Goal: Transaction & Acquisition: Purchase product/service

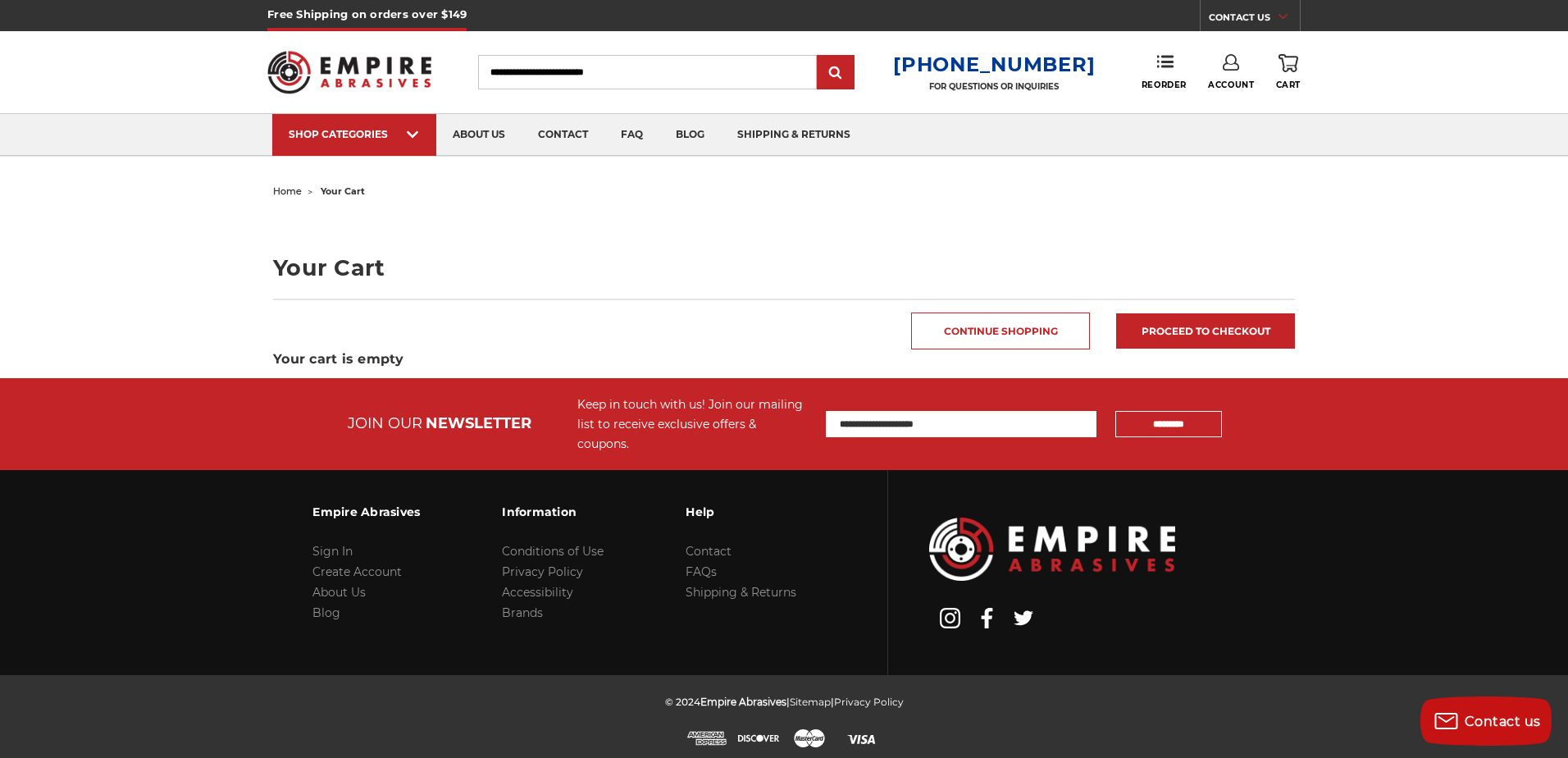
click at [1231, 70] on link "Account" at bounding box center [1231, 73] width 46 height 36
click at [1242, 98] on link "Account" at bounding box center [1231, 106] width 117 height 31
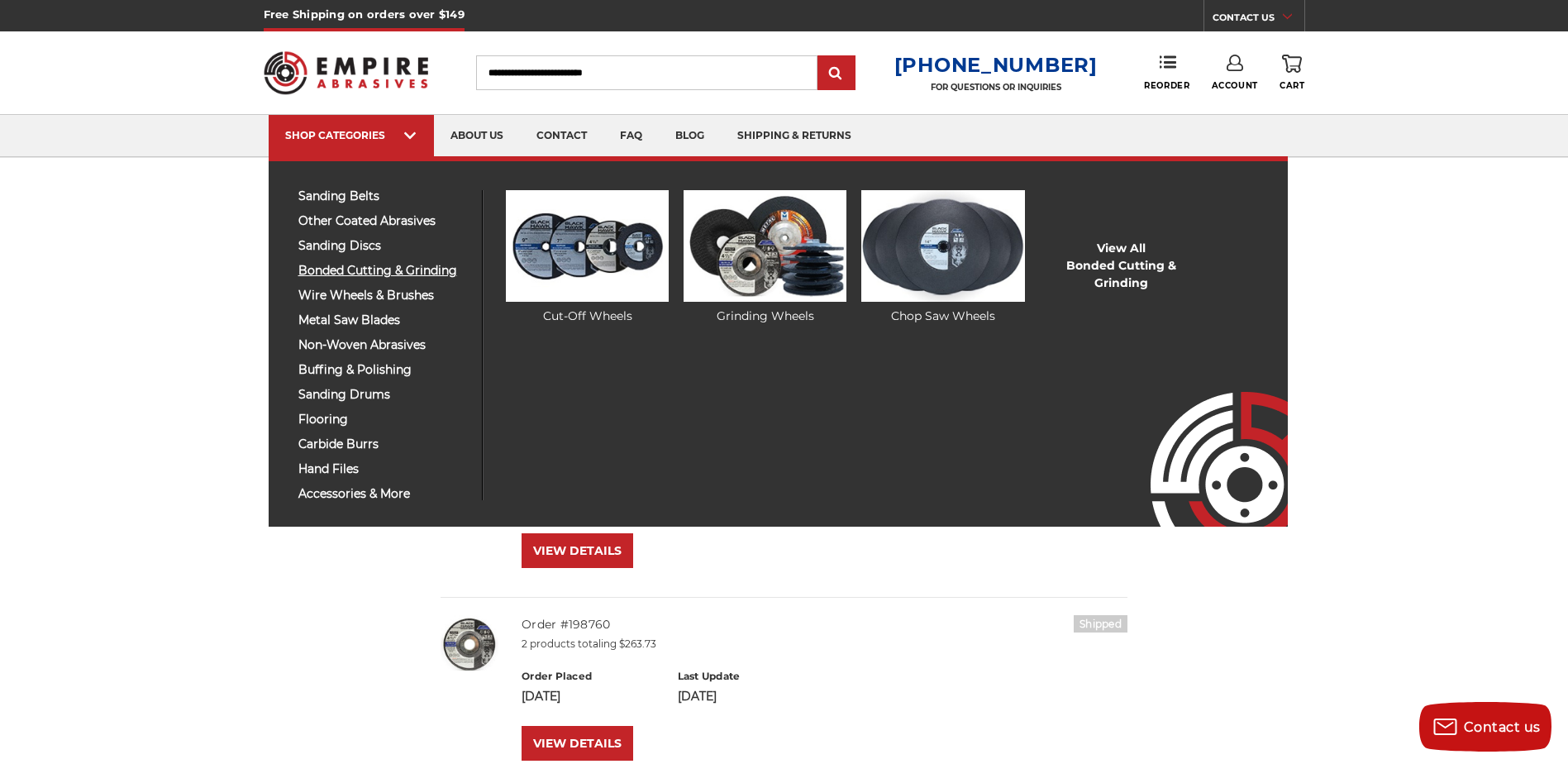
click at [384, 265] on span "bonded cutting & grinding" at bounding box center [384, 270] width 171 height 12
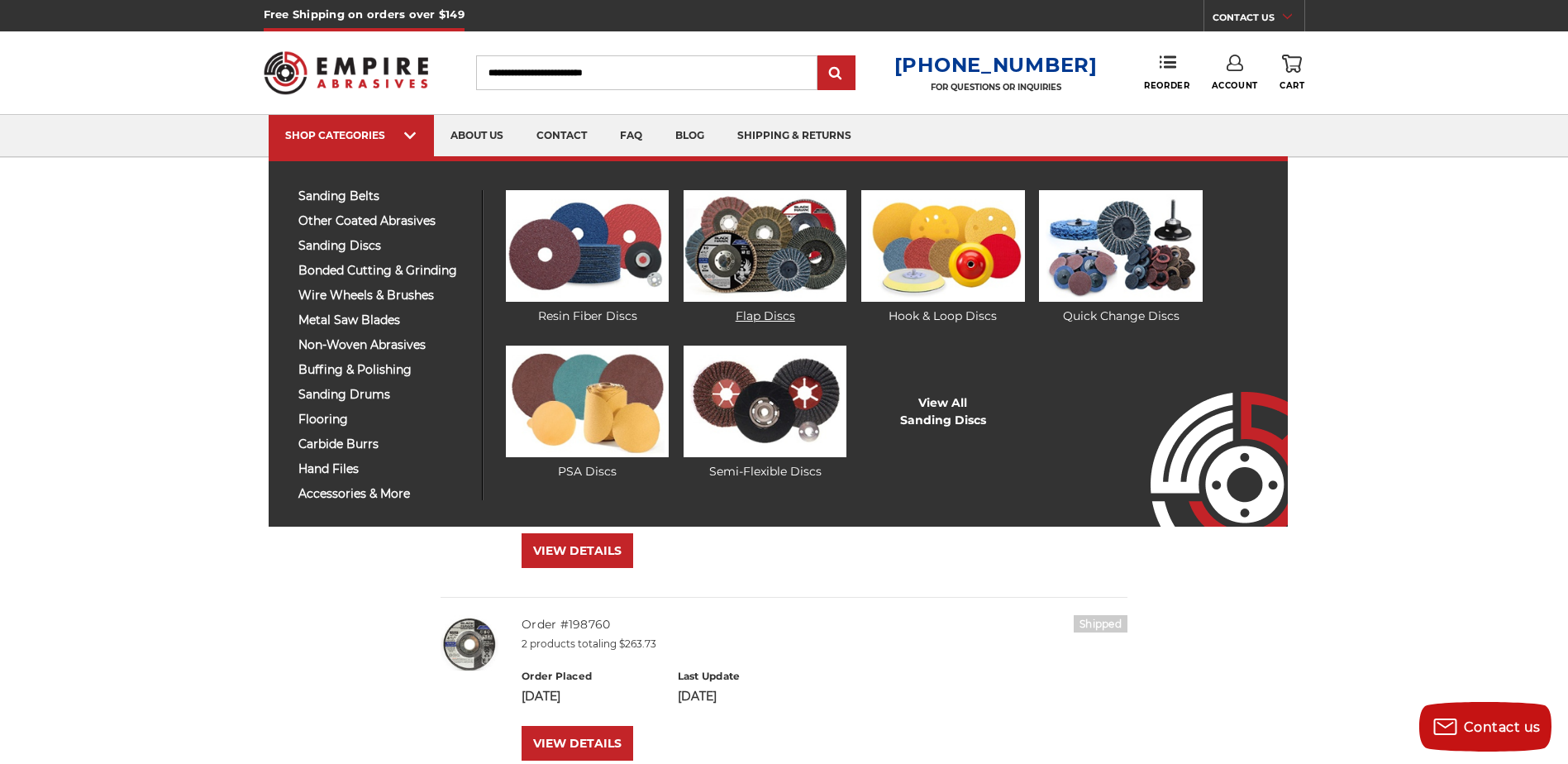
click at [782, 319] on link "Flap Discs" at bounding box center [765, 258] width 163 height 135
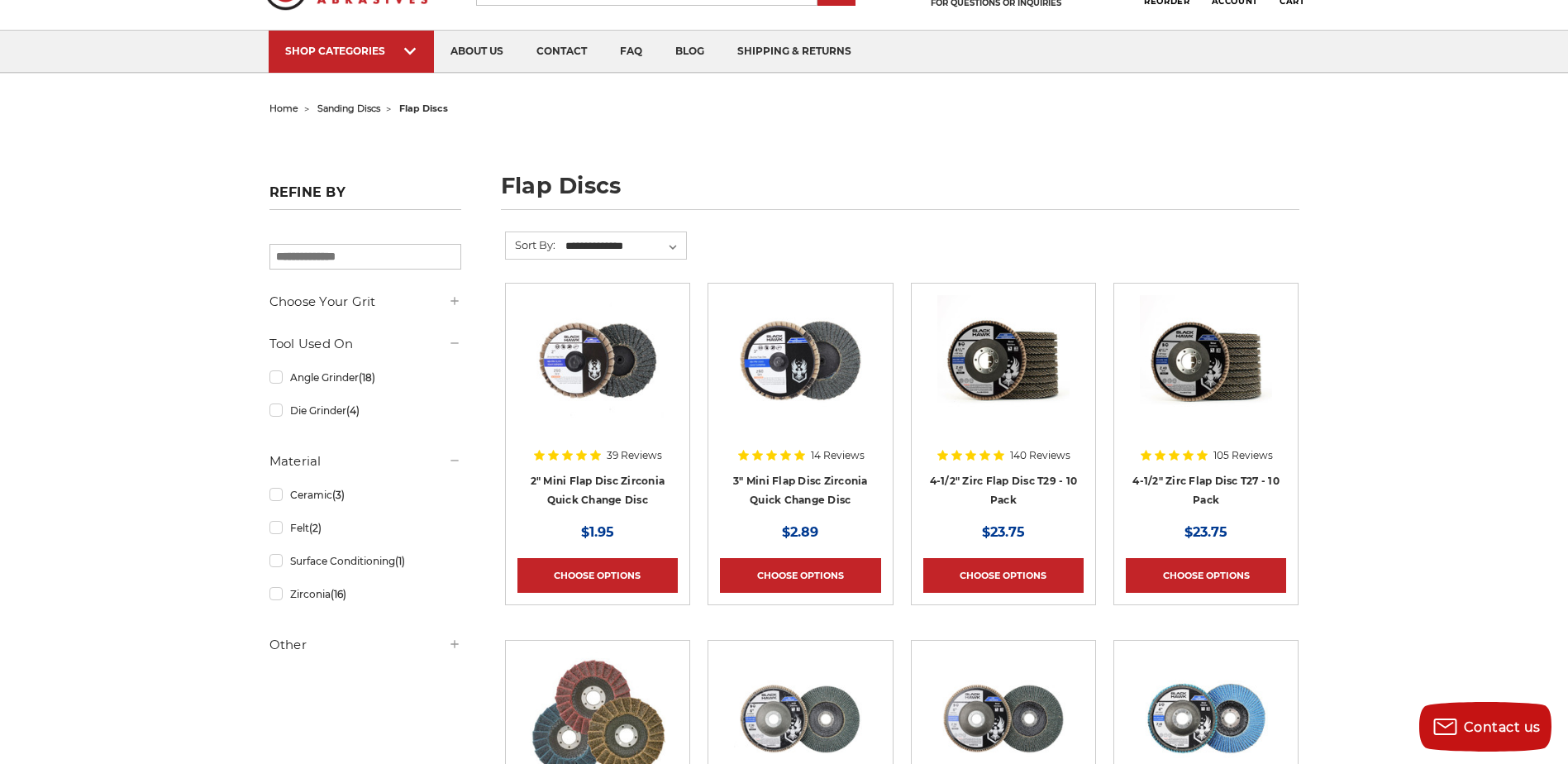
scroll to position [82, 0]
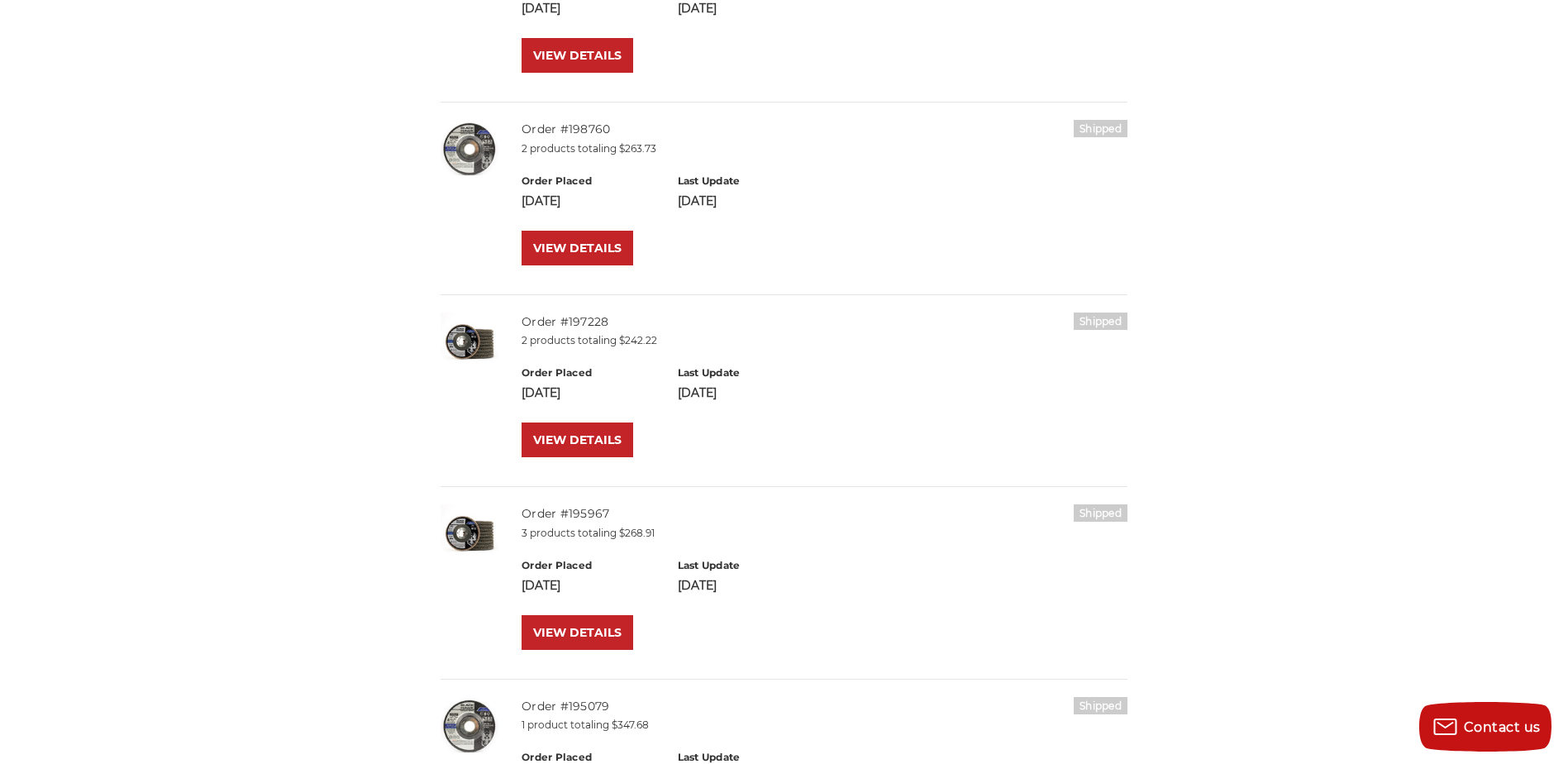
scroll to position [495, 0]
click at [566, 431] on link "VIEW DETAILS" at bounding box center [577, 439] width 111 height 35
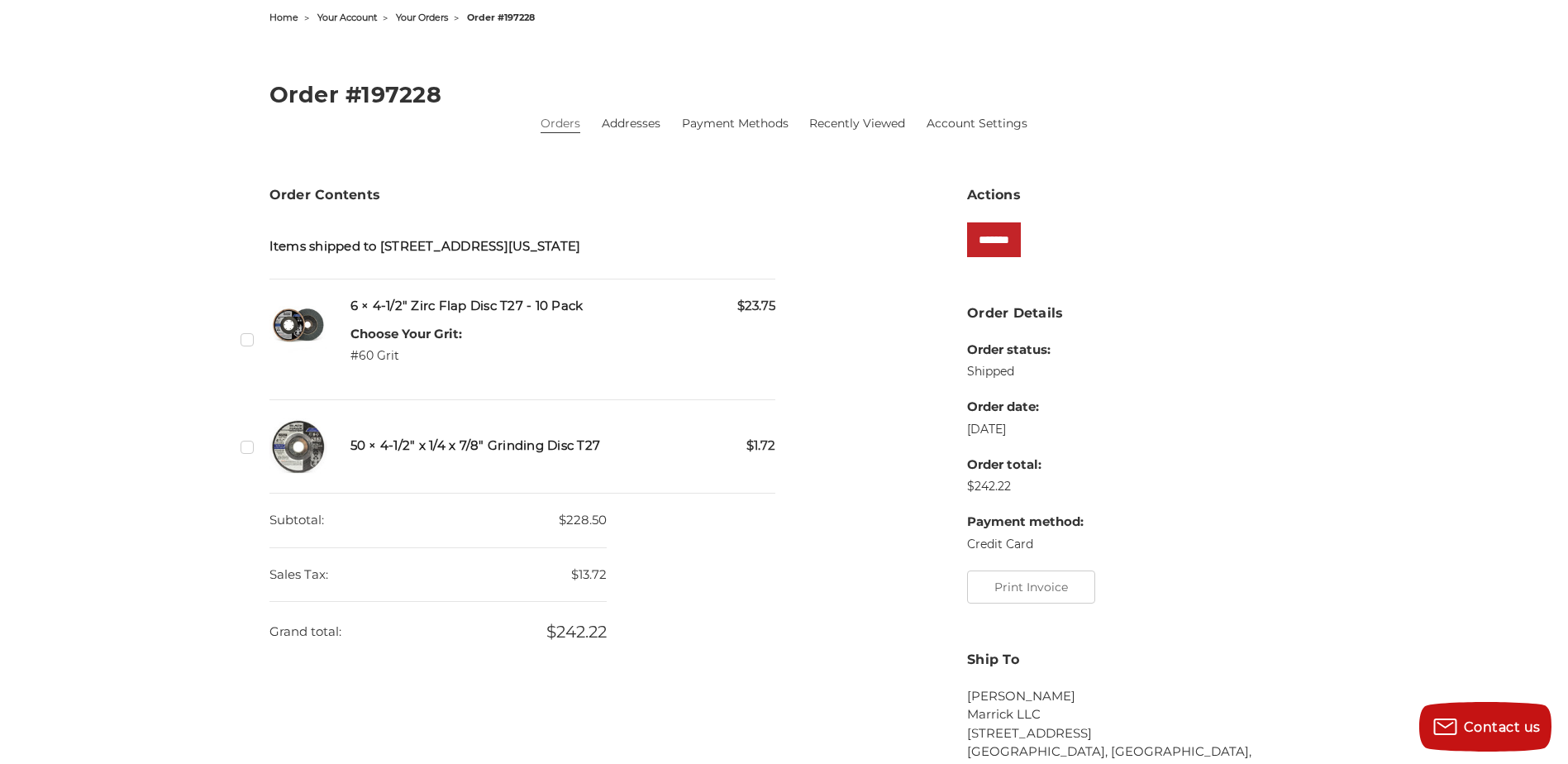
scroll to position [248, 0]
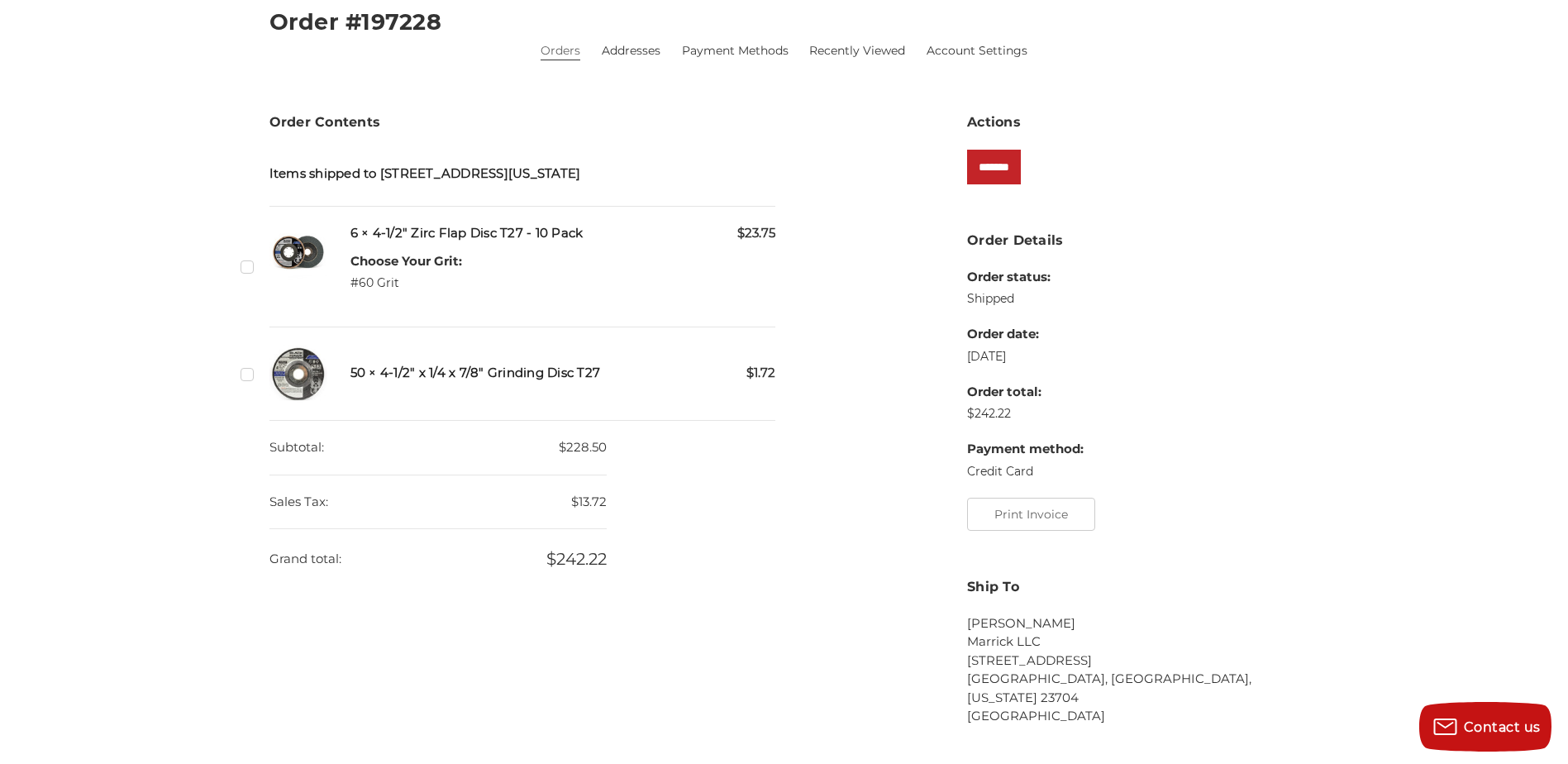
click at [319, 272] on img at bounding box center [298, 253] width 58 height 58
click at [403, 243] on h5 "6 × 4-1/2" Zirc Flap Disc T27 - 10 Pack" at bounding box center [564, 233] width 426 height 19
drag, startPoint x: 333, startPoint y: 259, endPoint x: 324, endPoint y: 264, distance: 10.3
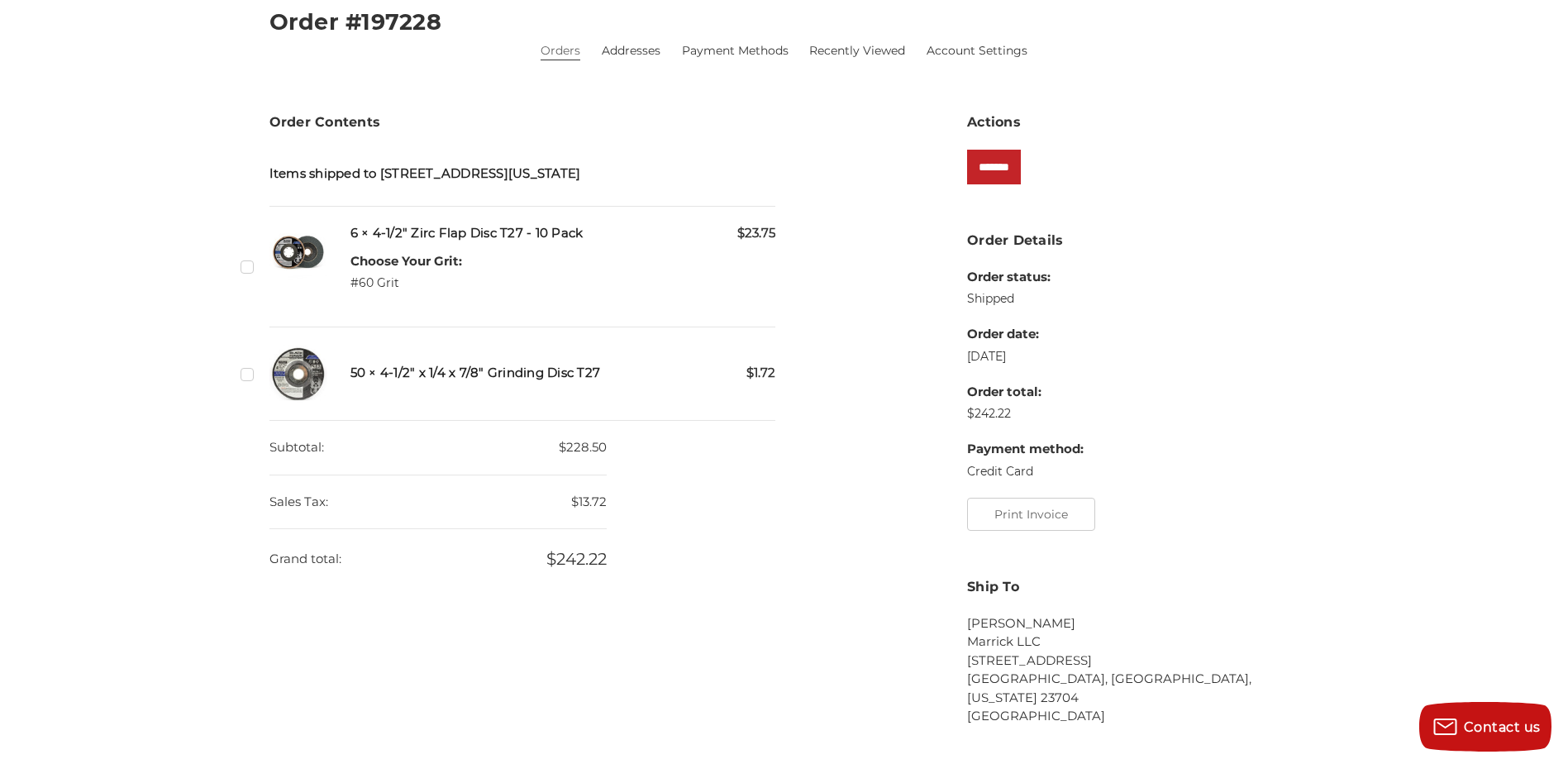
click at [324, 264] on div "Checkbox 536065 label $23.75 6 × 4-1/2" Zirc Flap Disc T27 - 10 Pack Choose You…" at bounding box center [522, 266] width 506 height 85
click at [298, 271] on img at bounding box center [298, 253] width 58 height 58
click at [260, 279] on div "Order Contents Items shipped to [STREET_ADDRESS][US_STATE] Checkbox 536065 labe…" at bounding box center [522, 358] width 524 height 493
drag, startPoint x: 250, startPoint y: 279, endPoint x: 244, endPoint y: 286, distance: 9.2
click at [244, 275] on label "Checkbox 536065 label" at bounding box center [249, 266] width 17 height 17
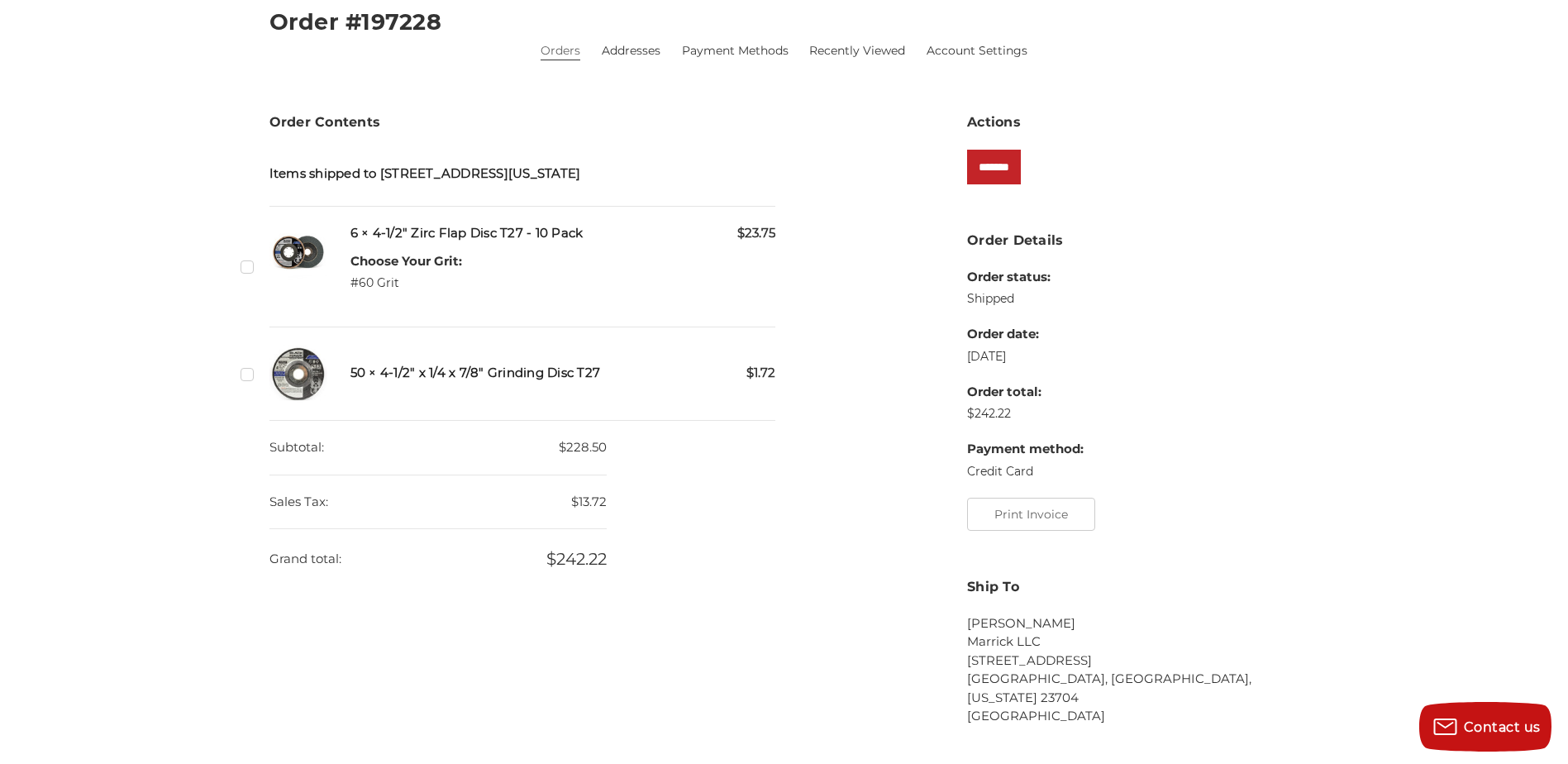
click at [366, 381] on div "$1.72 50 × 4-1/2" x 1/4 x 7/8" Grinding Disc T27" at bounding box center [564, 374] width 426 height 58
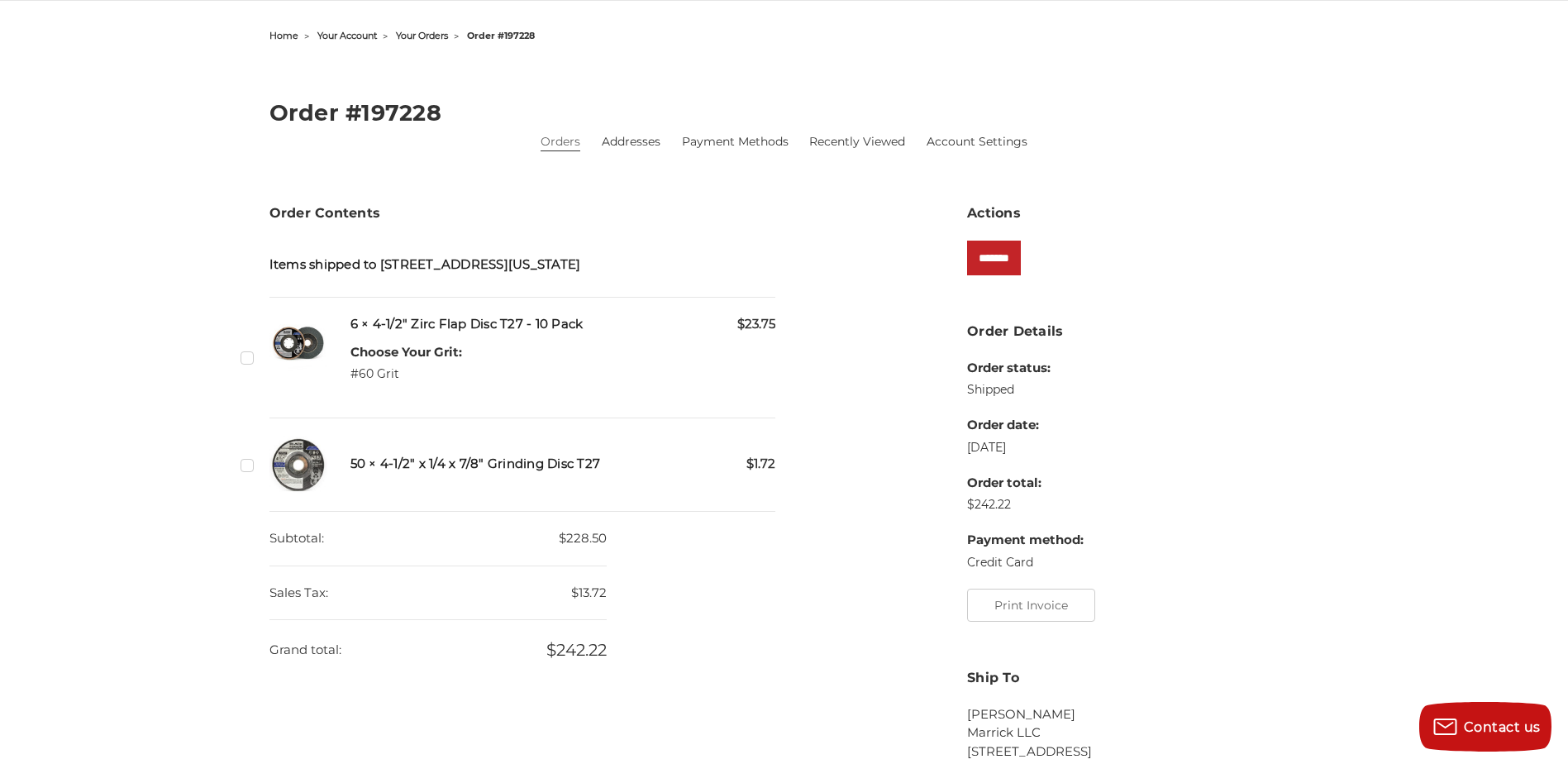
scroll to position [165, 0]
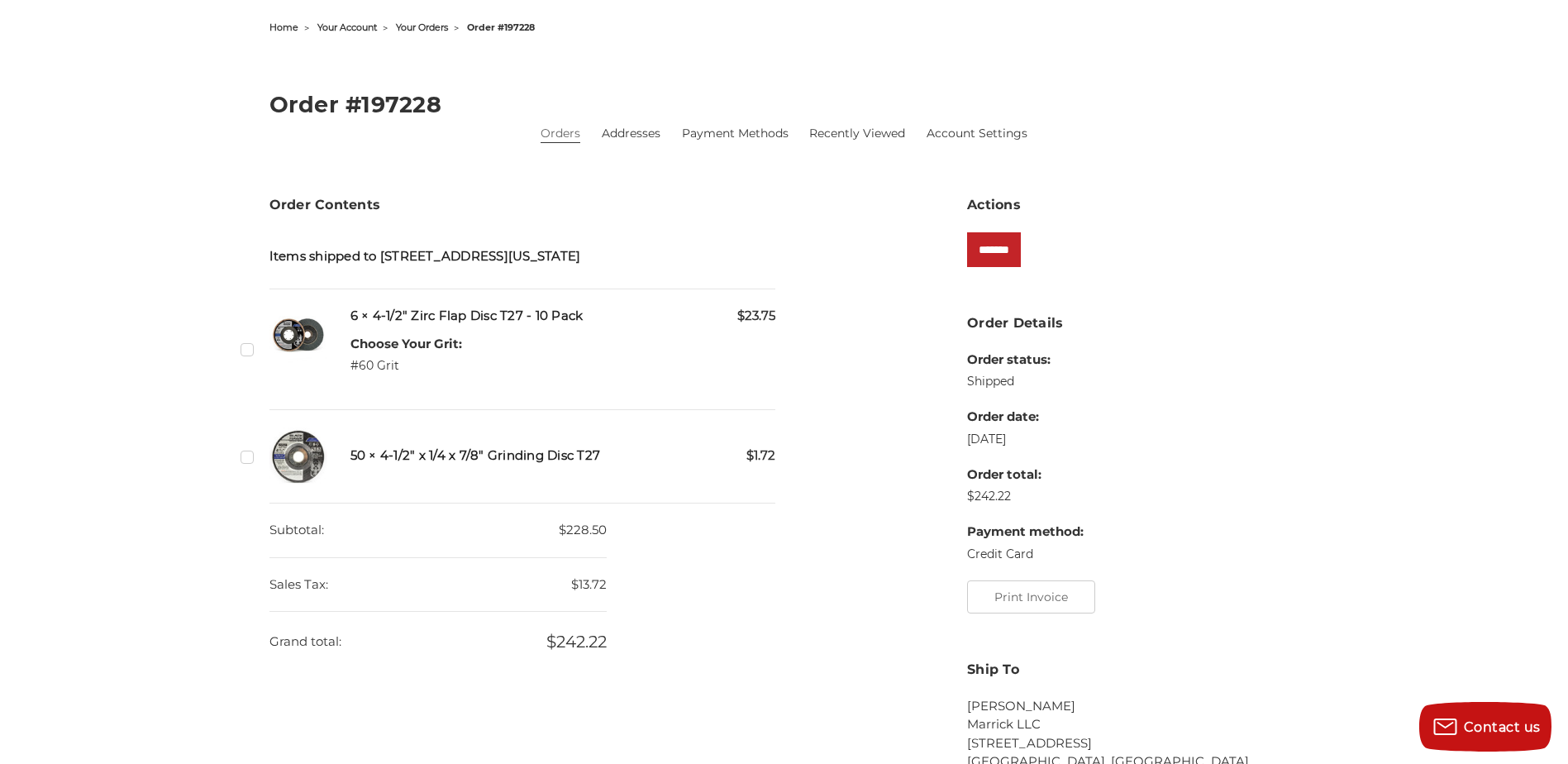
click at [254, 361] on div "Checkbox 536065 label" at bounding box center [252, 349] width 23 height 85
click at [251, 357] on label "Checkbox 536065 label" at bounding box center [249, 349] width 17 height 17
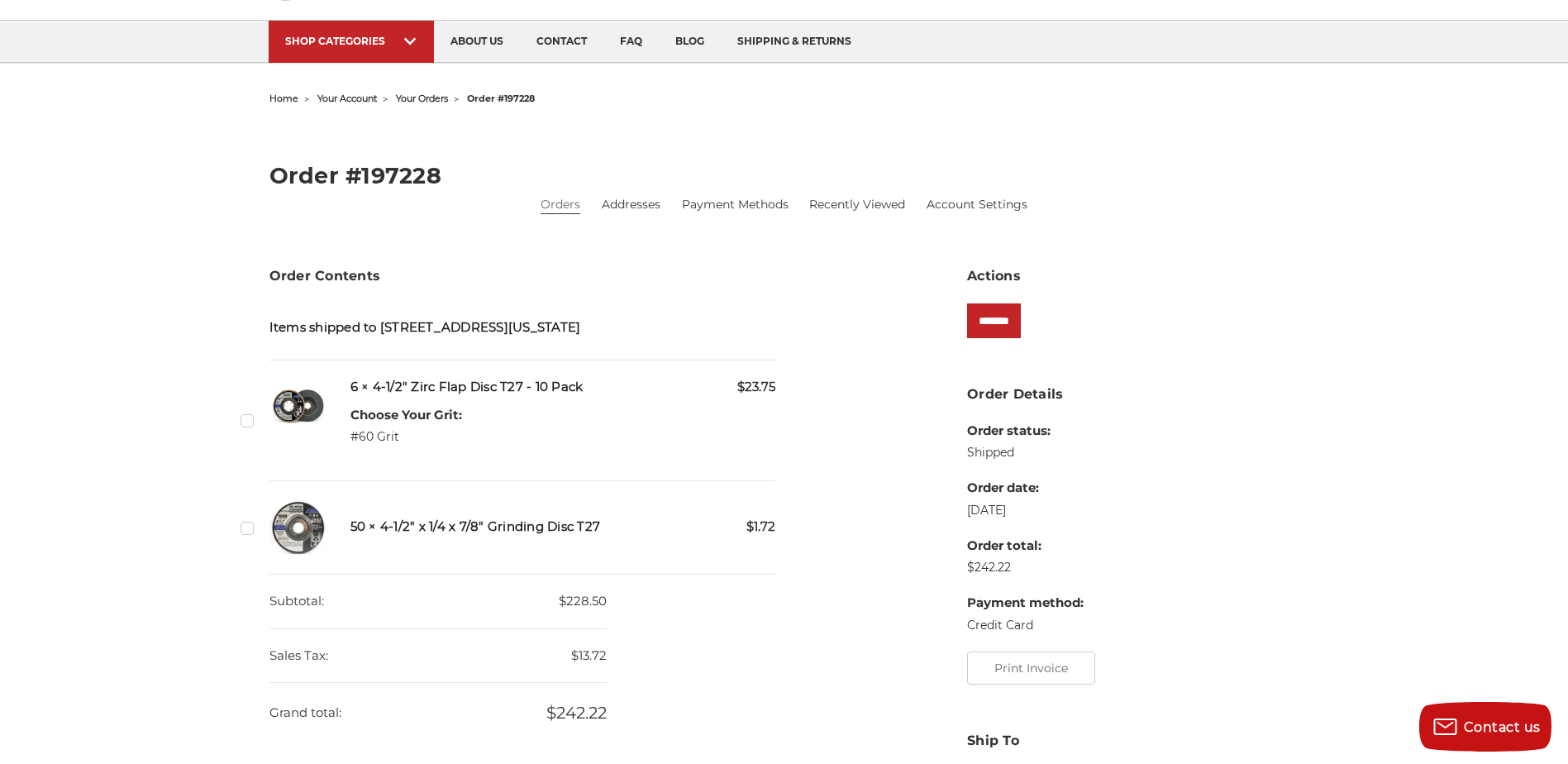
scroll to position [0, 0]
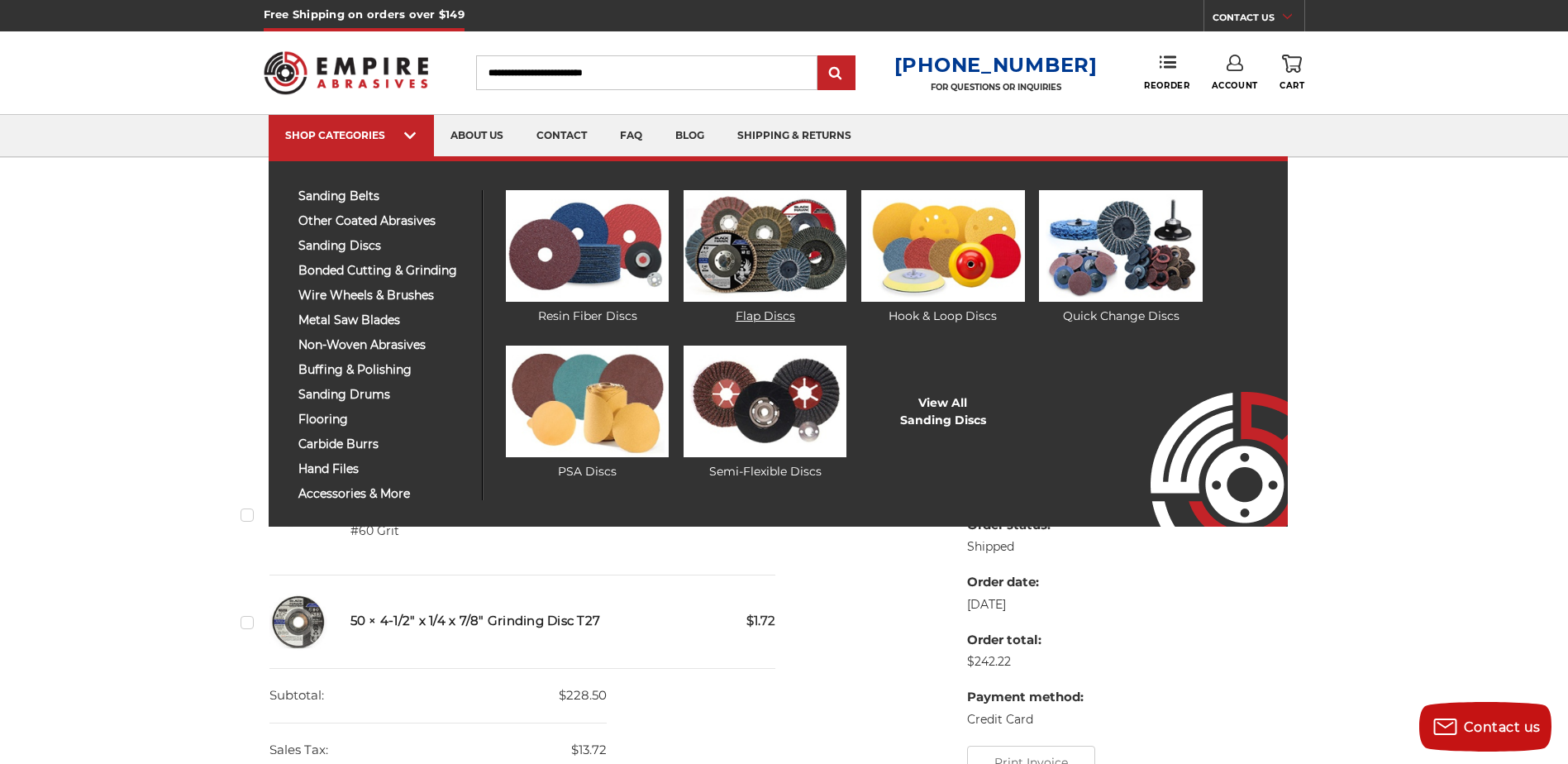
click at [756, 311] on link "Flap Discs" at bounding box center [765, 258] width 163 height 135
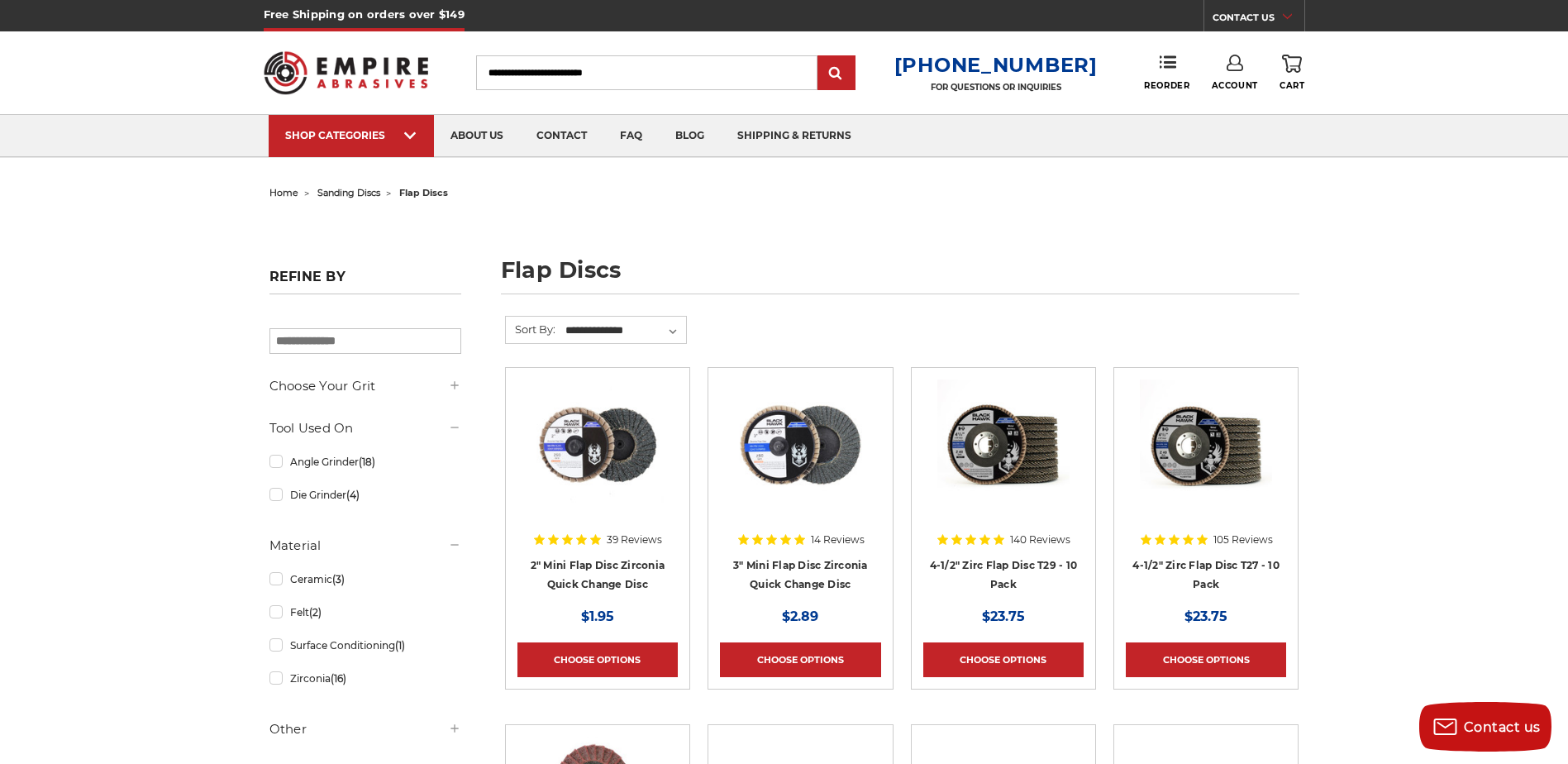
click at [998, 444] on img at bounding box center [1003, 445] width 132 height 132
click at [1203, 564] on link "4-1/2" Zirc Flap Disc T27 - 10 Pack" at bounding box center [1206, 574] width 147 height 32
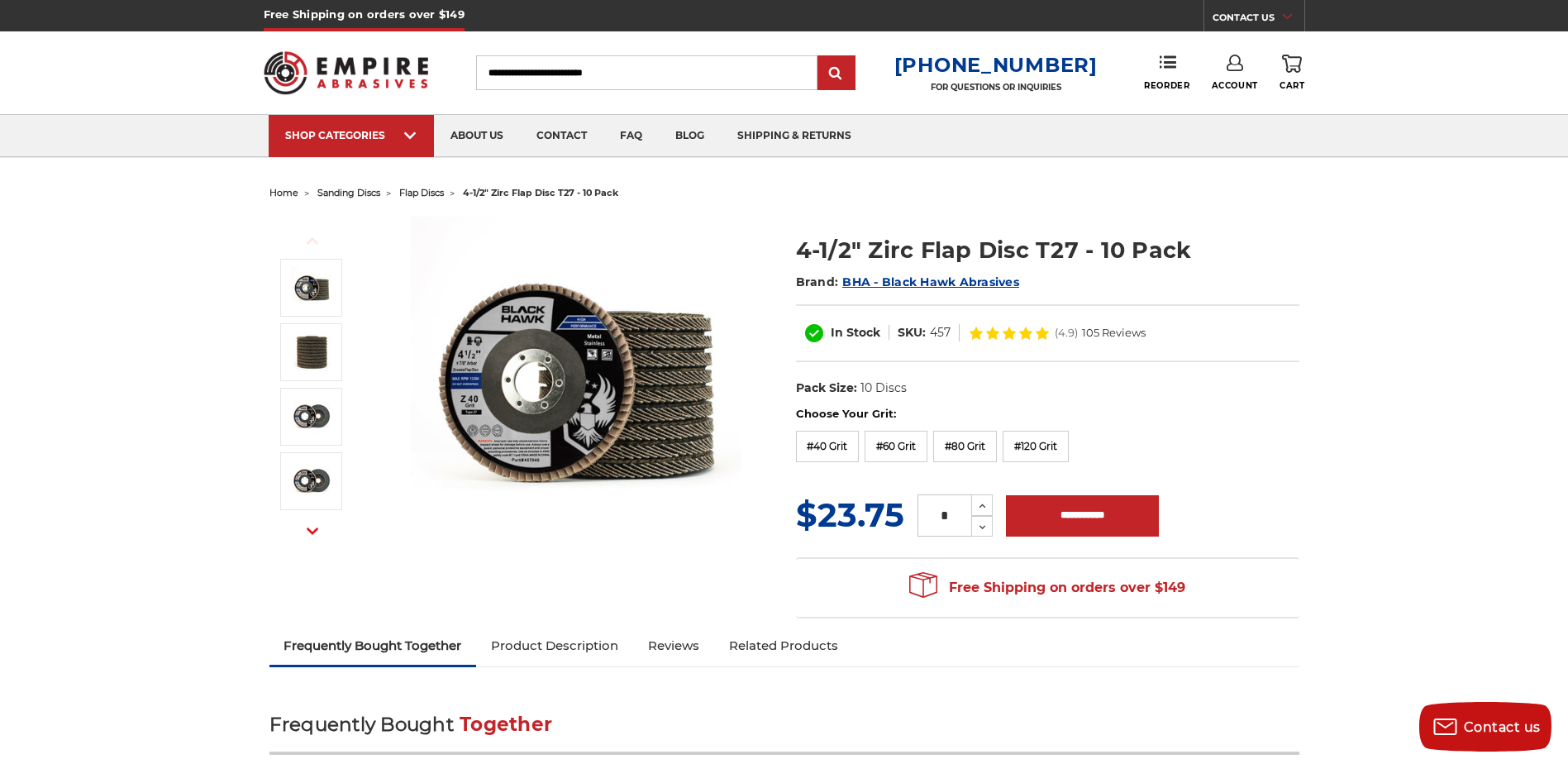
click at [582, 324] on img at bounding box center [576, 382] width 331 height 331
click at [885, 446] on label "#60 Grit" at bounding box center [896, 446] width 63 height 32
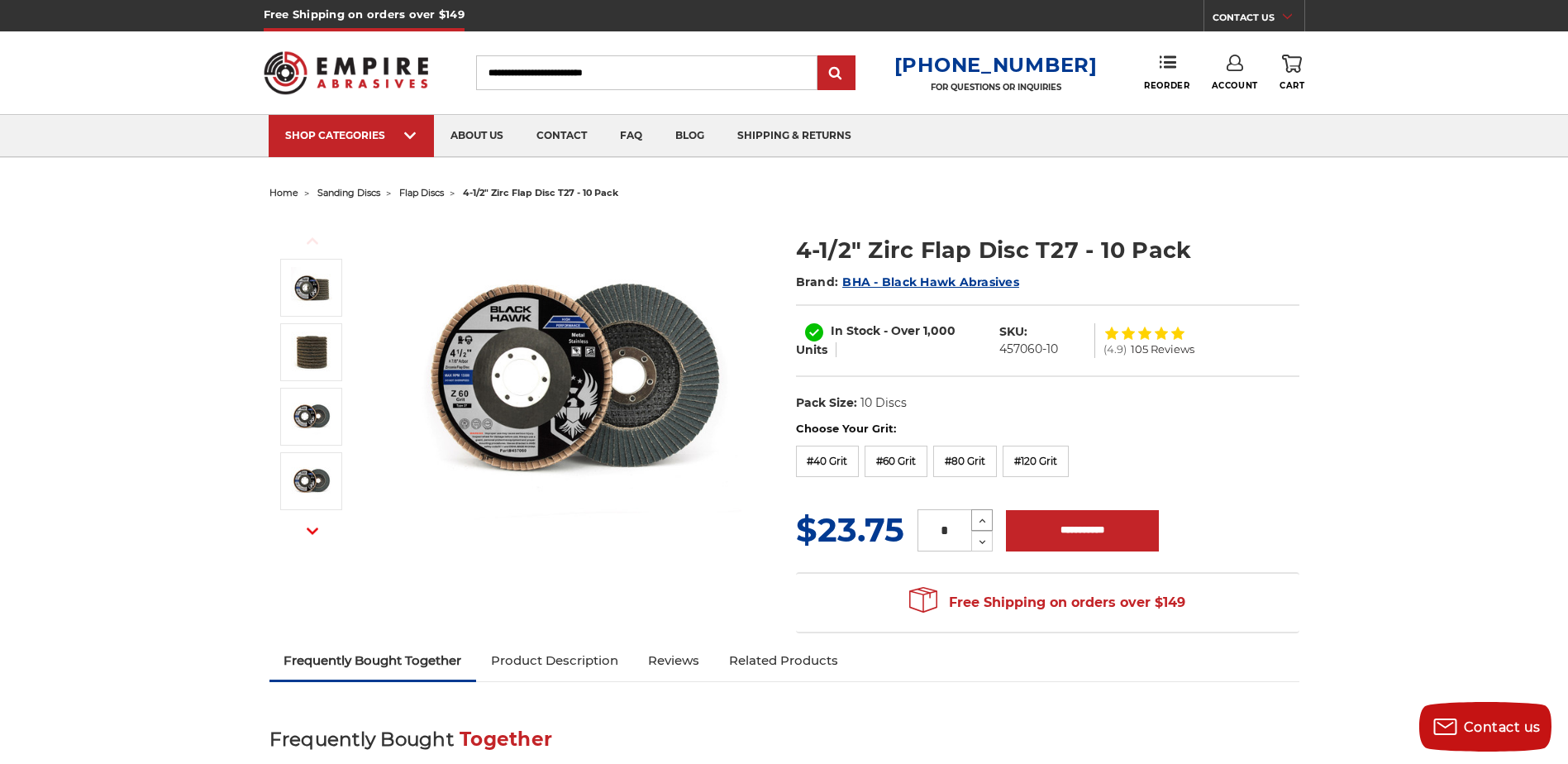
click at [982, 520] on use at bounding box center [983, 520] width 7 height 4
type input "*"
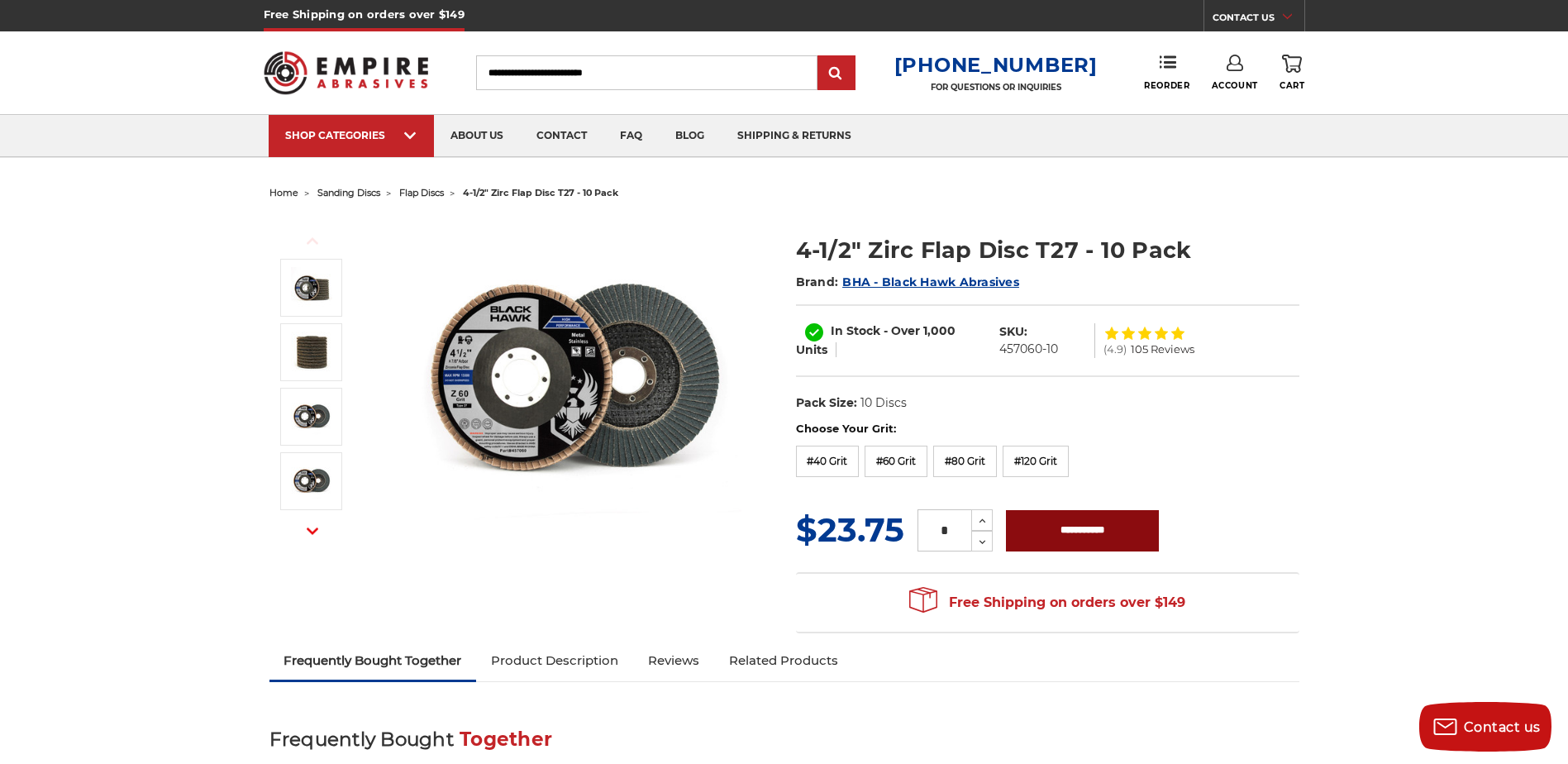
click at [1051, 521] on input "**********" at bounding box center [1082, 530] width 153 height 42
type input "**********"
click at [704, 430] on img at bounding box center [576, 382] width 331 height 331
click at [1289, 71] on use at bounding box center [1292, 64] width 20 height 18
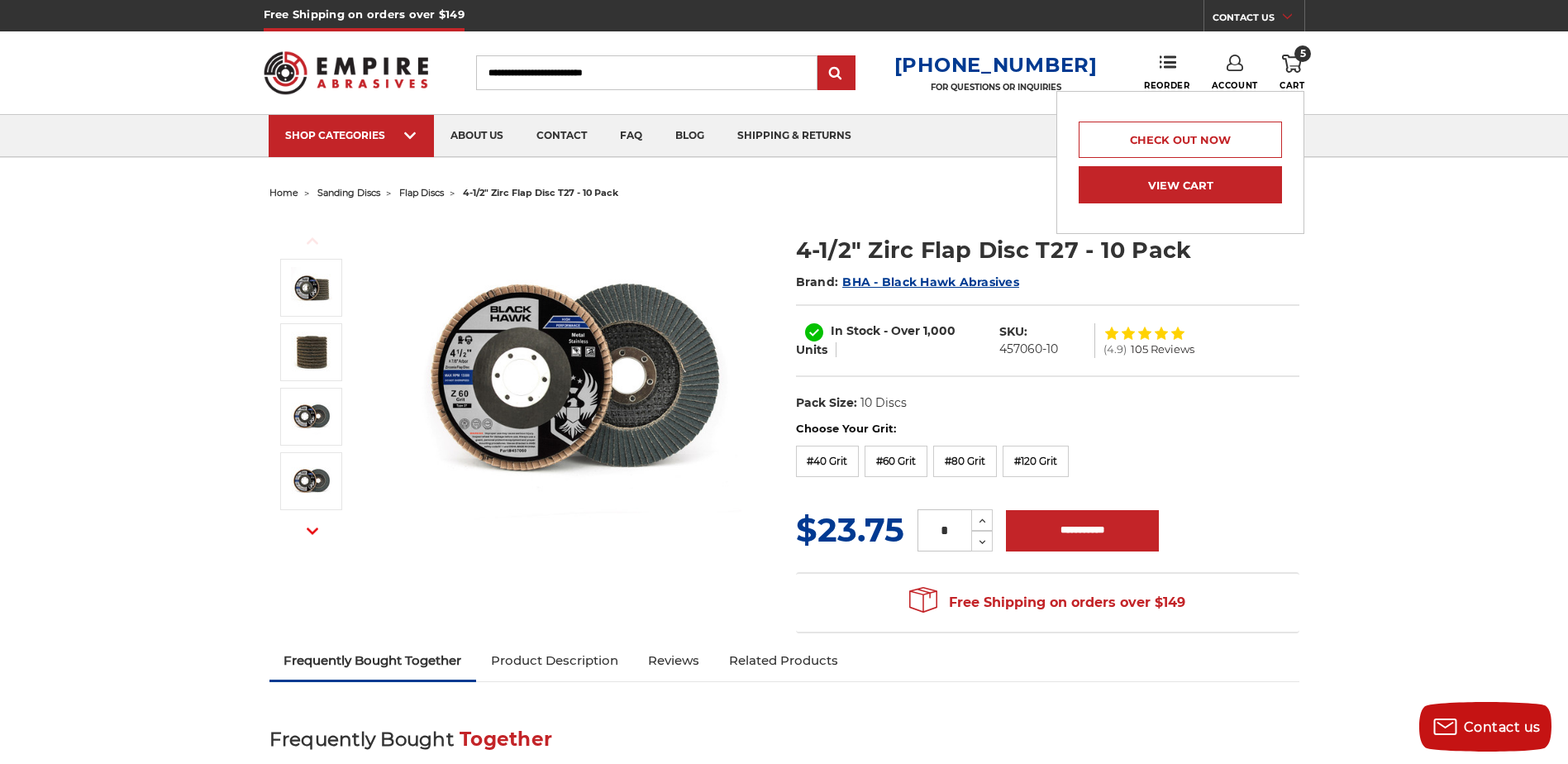
click at [1188, 194] on link "View Cart" at bounding box center [1180, 185] width 204 height 37
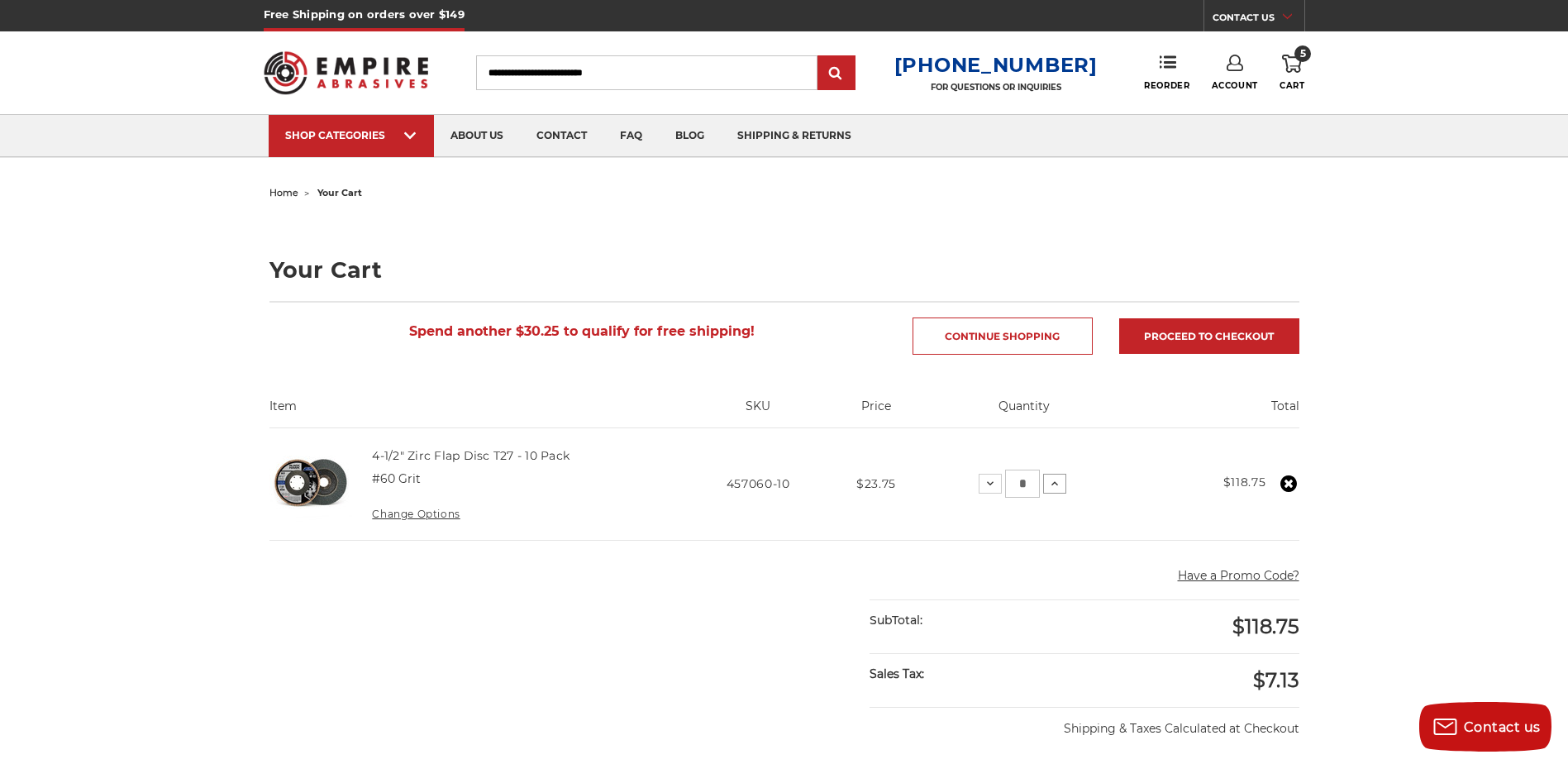
click at [1051, 486] on icon at bounding box center [1055, 484] width 13 height 13
drag, startPoint x: 1049, startPoint y: 476, endPoint x: 1059, endPoint y: 410, distance: 66.8
click at [1059, 410] on table "Item SKU Price Quantity Total 4-1/2" Zirc Flap Disc T27 - 10 Pack #60 Grit Chan…" at bounding box center [784, 468] width 1030 height 142
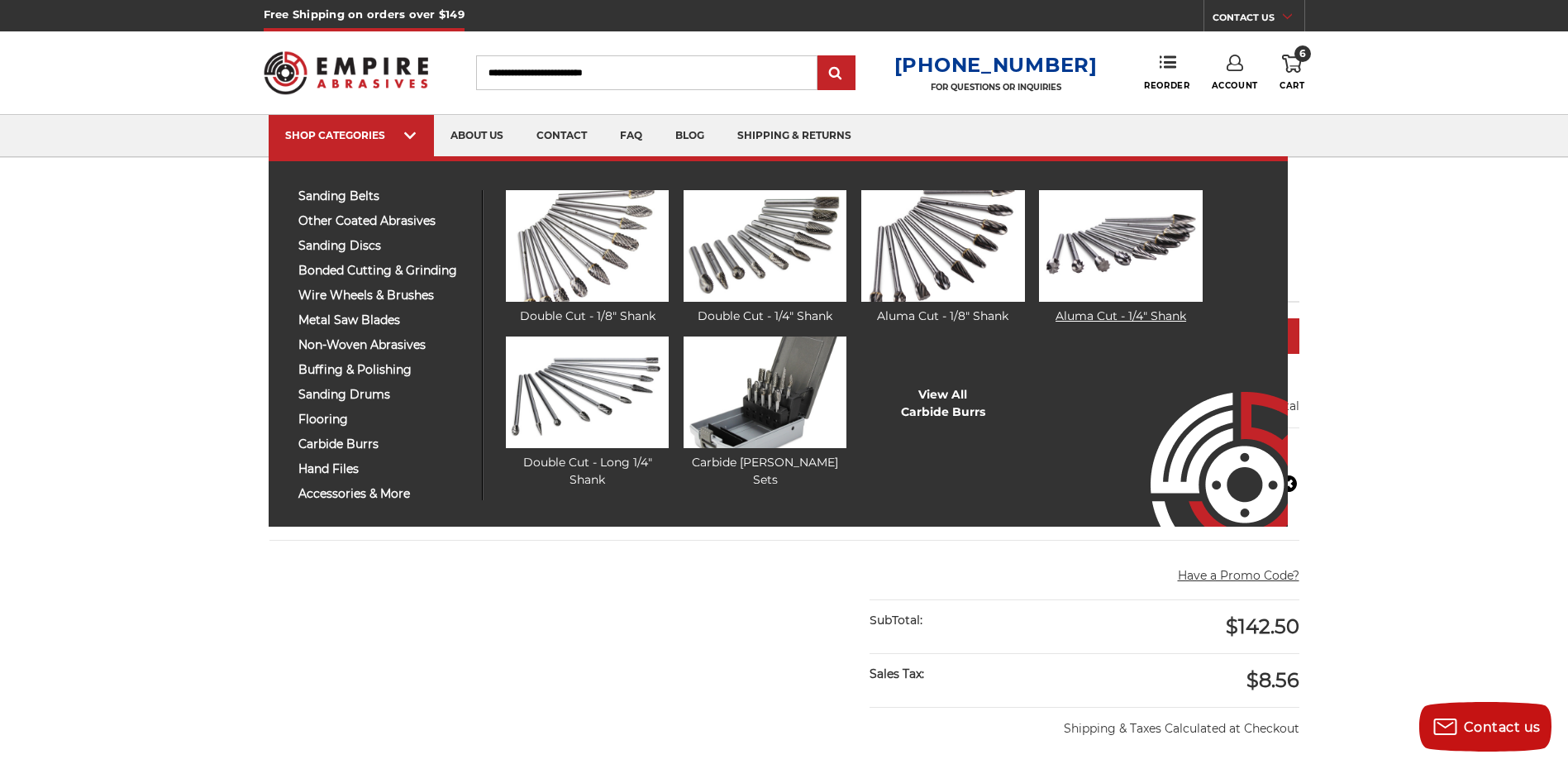
click at [1078, 306] on link "Aluma Cut - 1/4" Shank" at bounding box center [1121, 258] width 163 height 135
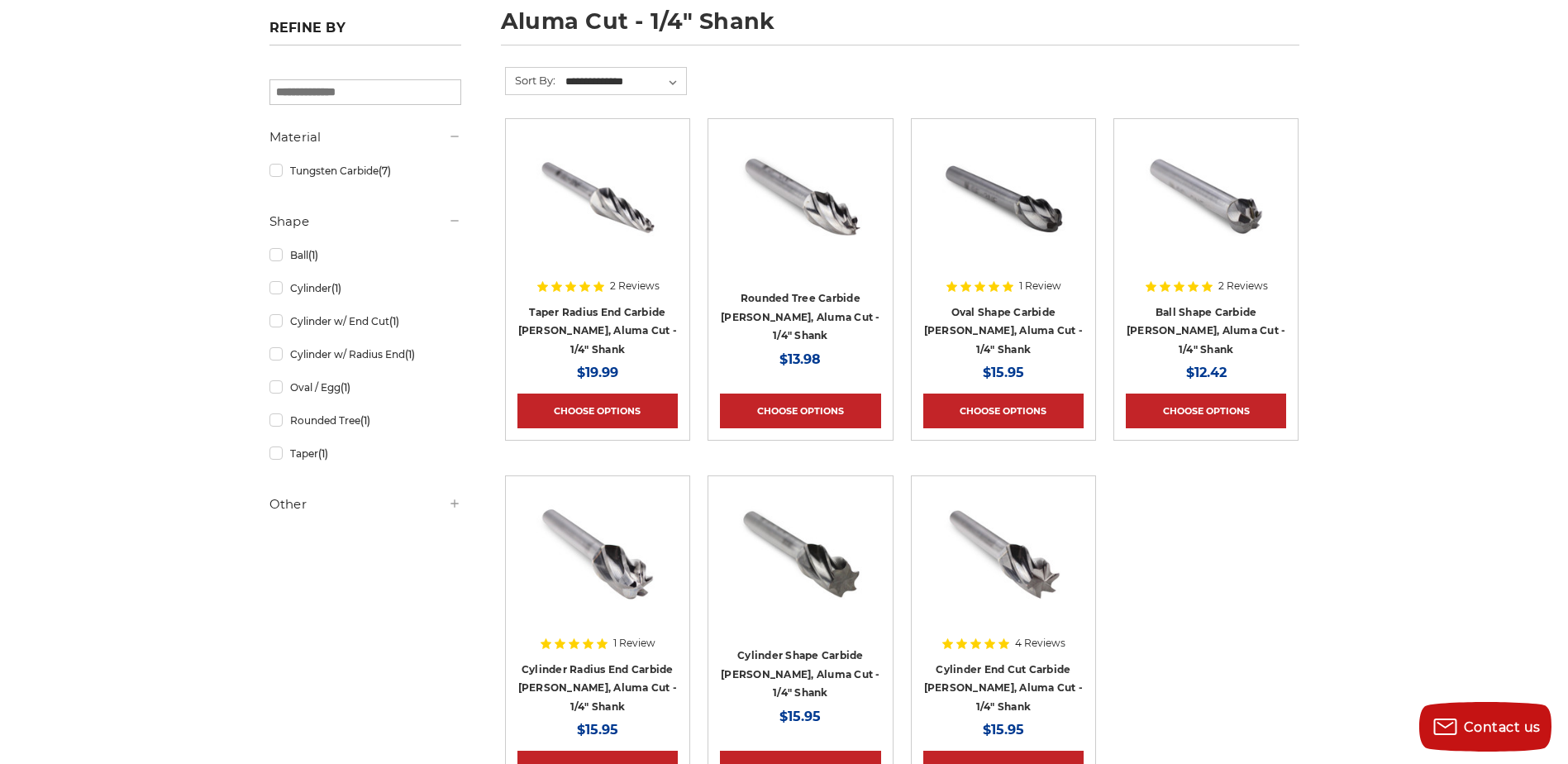
scroll to position [248, 0]
drag, startPoint x: 293, startPoint y: 254, endPoint x: 328, endPoint y: 377, distance: 127.9
click at [328, 372] on div "Material Tungsten Carbide (7) Shape (1)" at bounding box center [365, 326] width 192 height 395
click at [175, 254] on div "home carbide burrs aluma cut - 1/4" shank aluma cut - 1/4" shank Refine by × Br…" at bounding box center [784, 397] width 1568 height 929
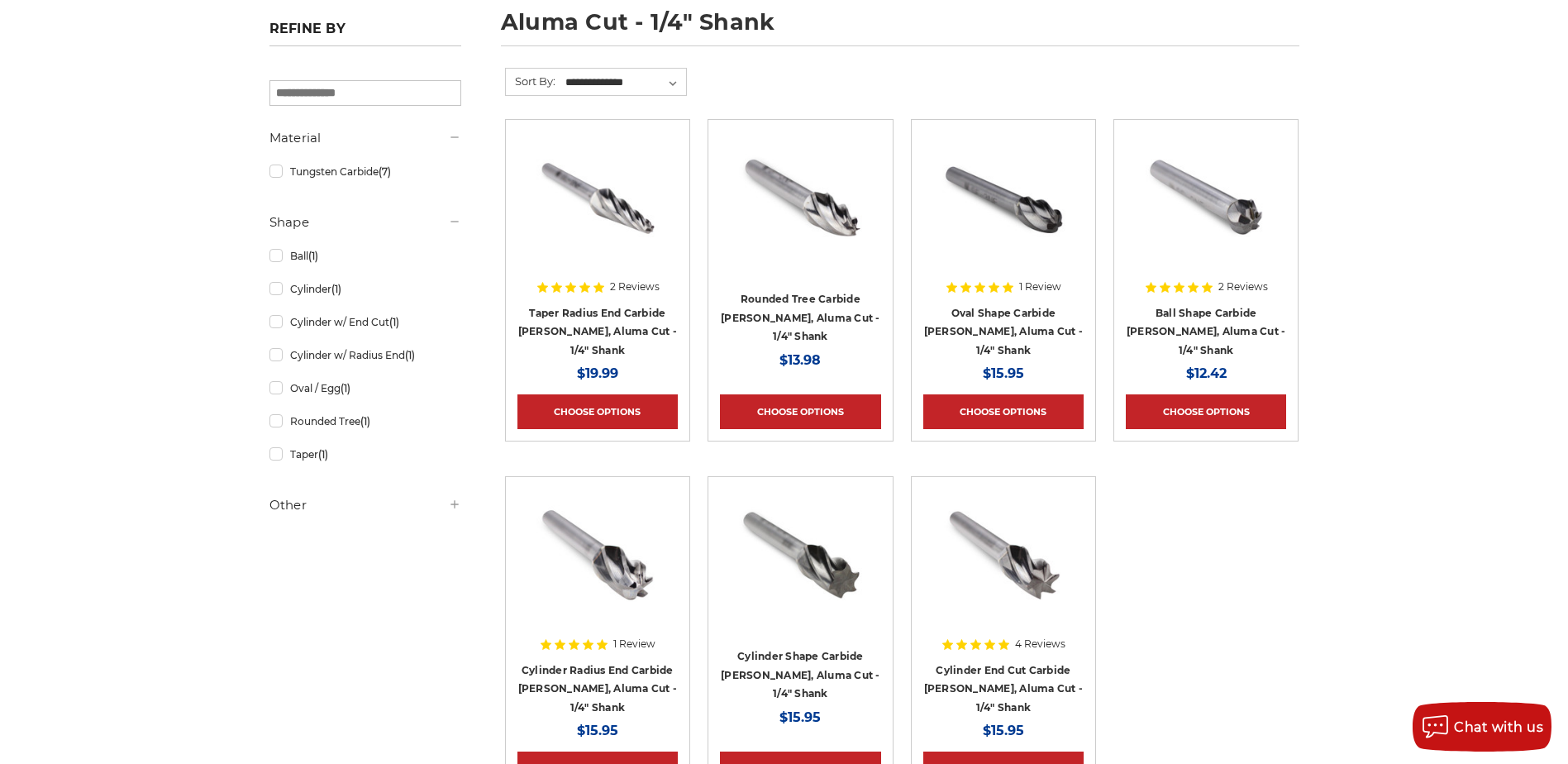
click at [172, 252] on div "home carbide burrs aluma cut - 1/4" shank aluma cut - 1/4" shank Refine by × Br…" at bounding box center [784, 397] width 1568 height 929
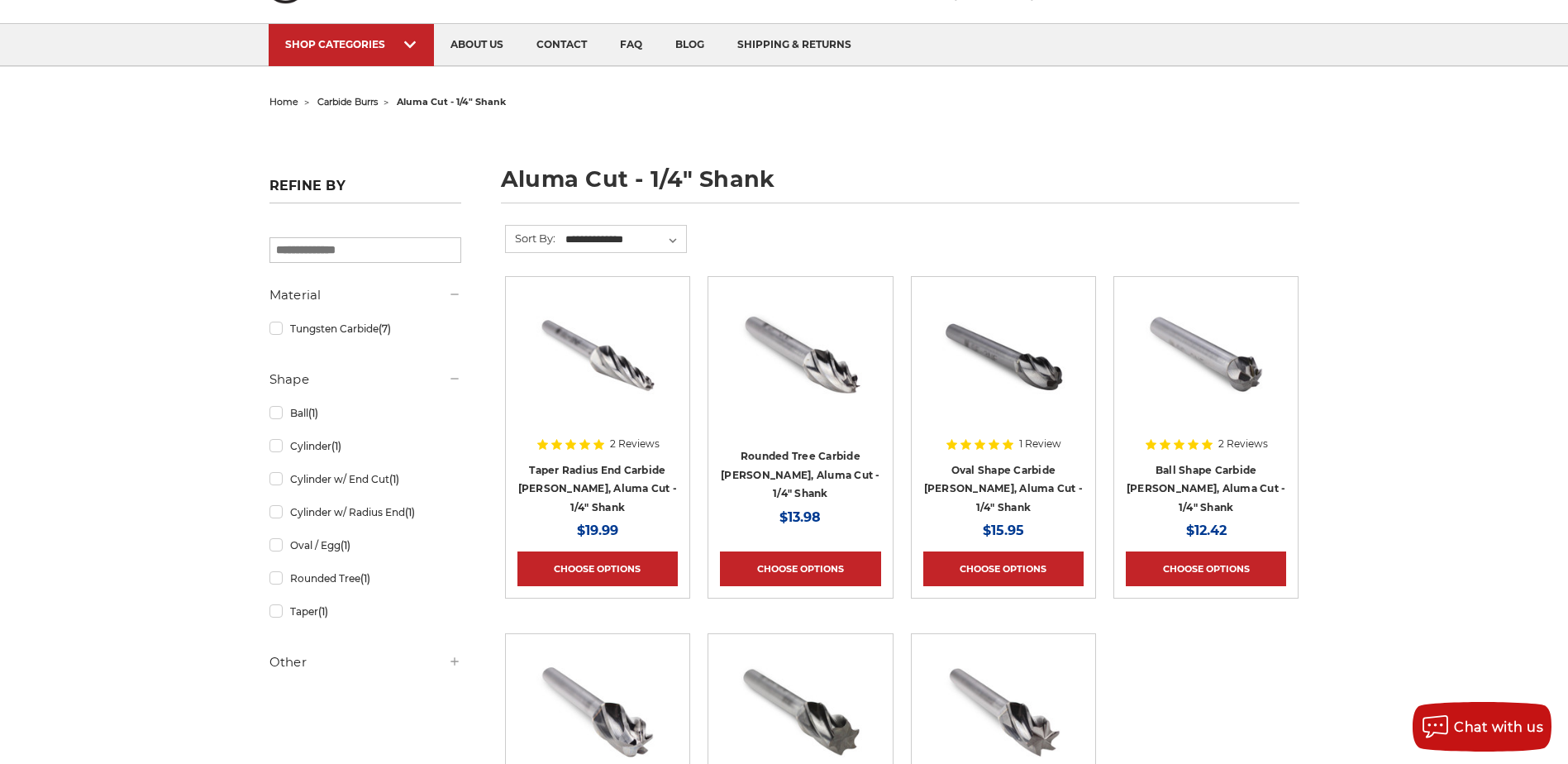
scroll to position [0, 0]
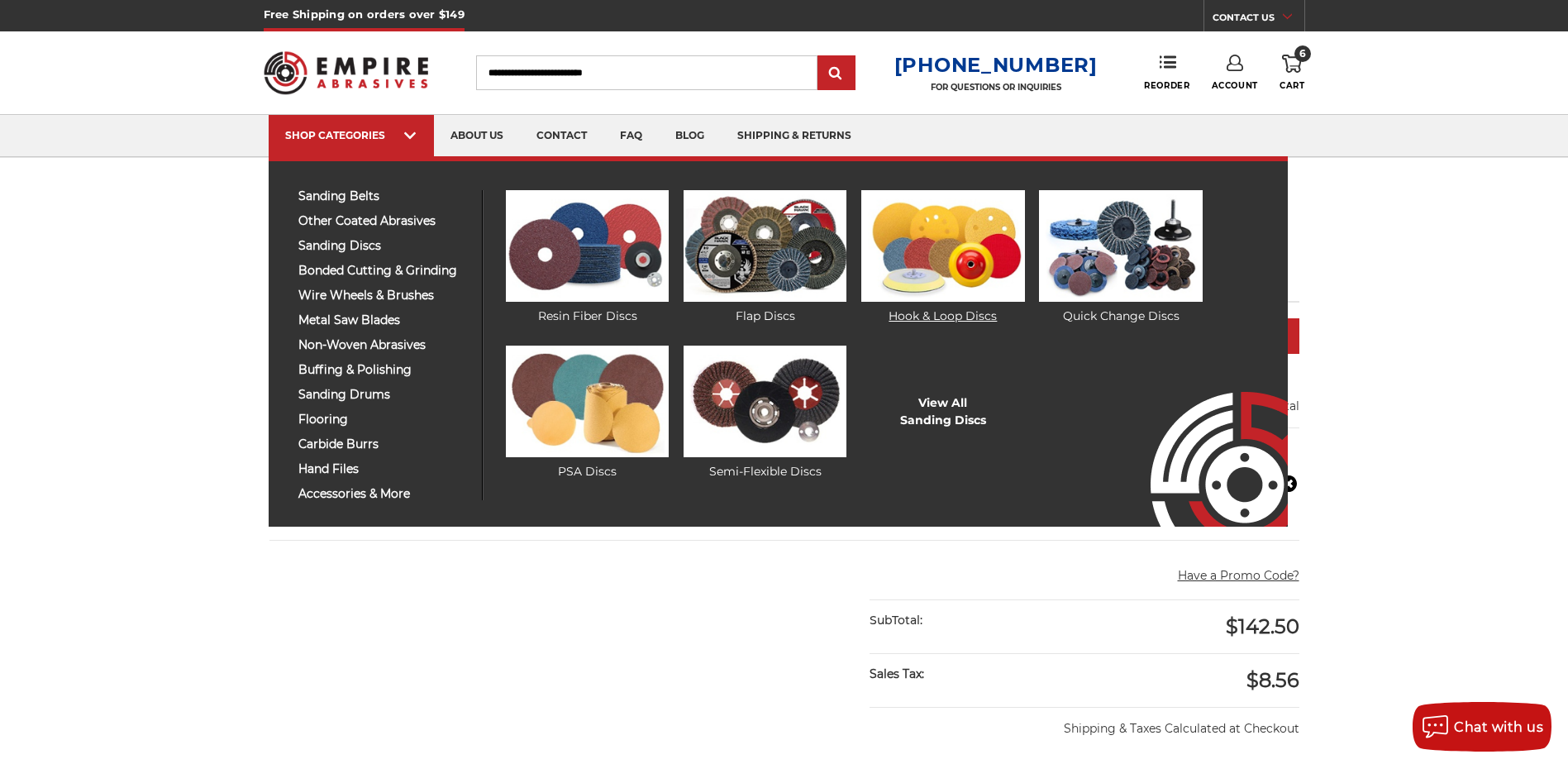
click at [939, 257] on img at bounding box center [943, 246] width 163 height 111
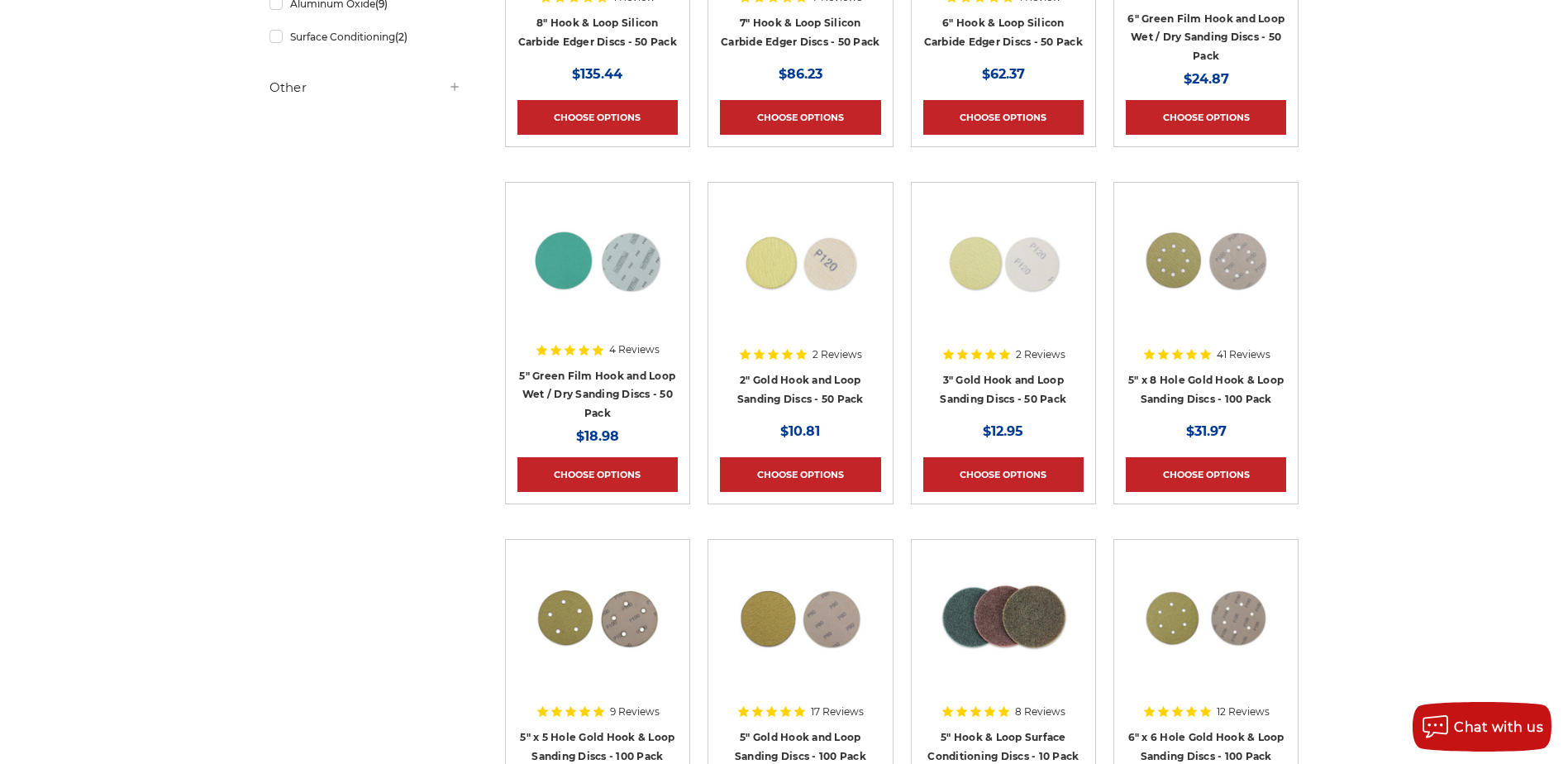
scroll to position [579, 0]
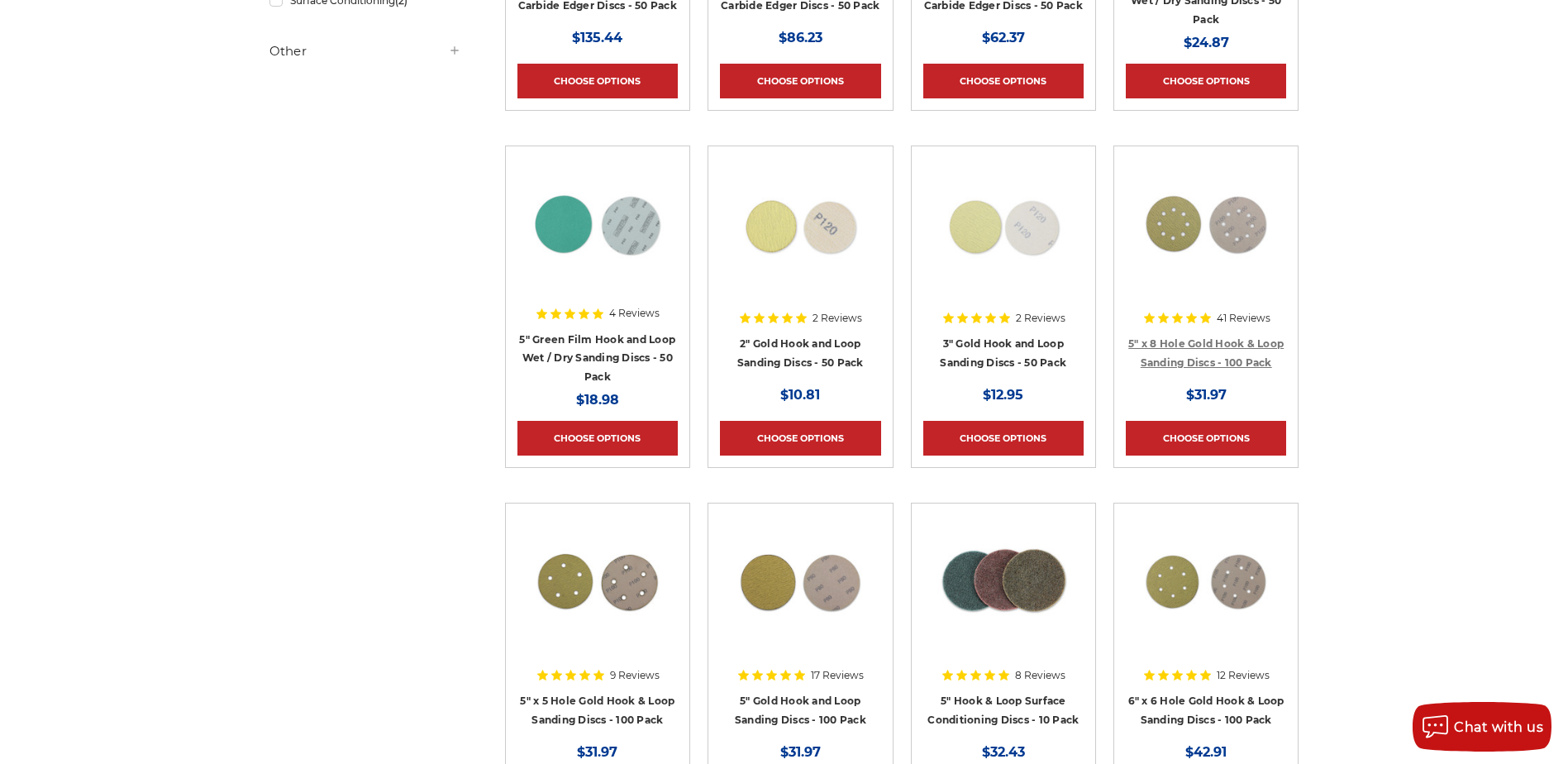
click at [1183, 338] on link "5" x 8 Hole Gold Hook & Loop Sanding Discs - 100 Pack" at bounding box center [1206, 353] width 155 height 32
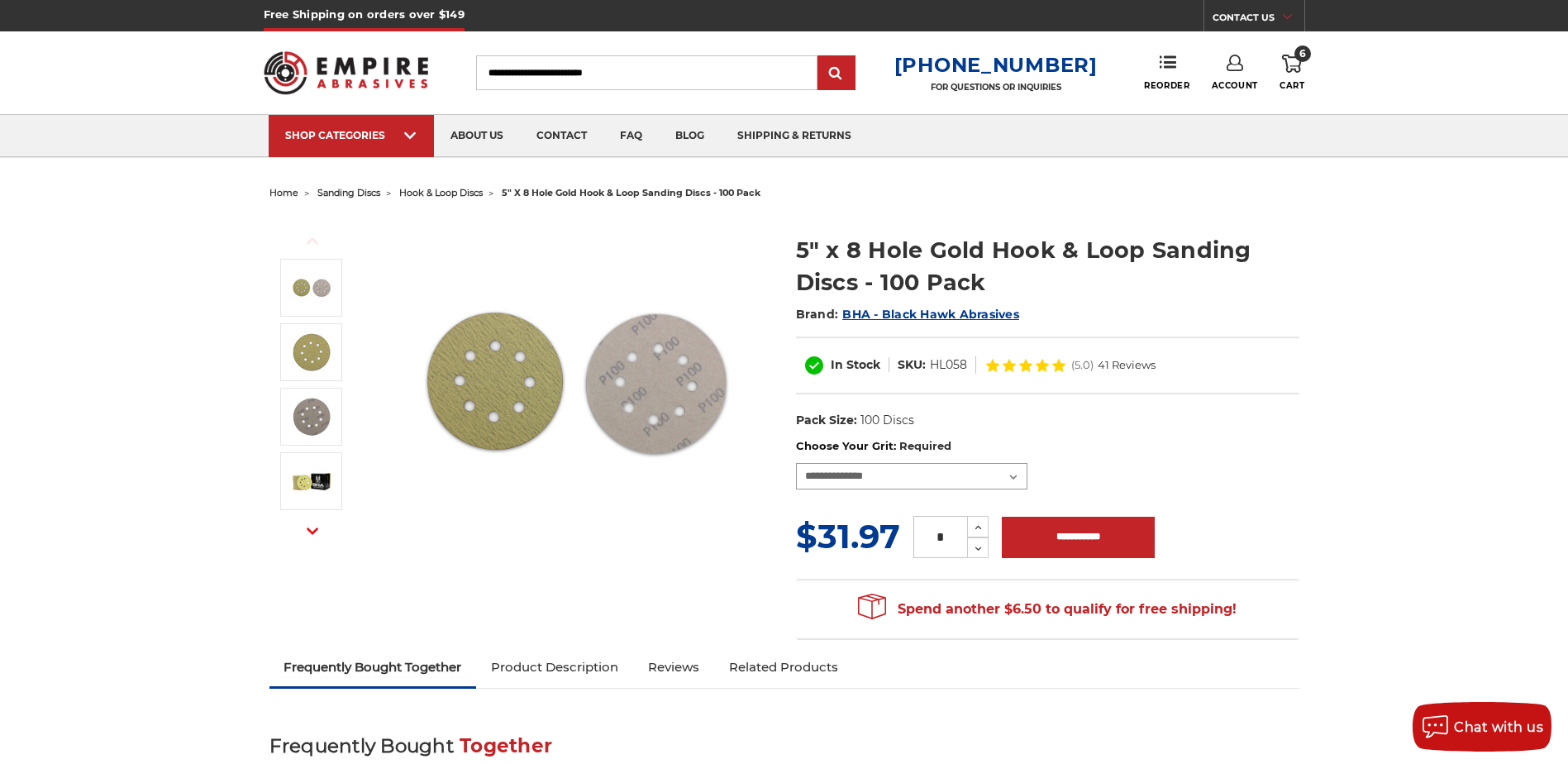
click at [1013, 475] on select "**********" at bounding box center [911, 476] width 231 height 27
select select "***"
click at [796, 463] on select "**********" at bounding box center [911, 476] width 231 height 27
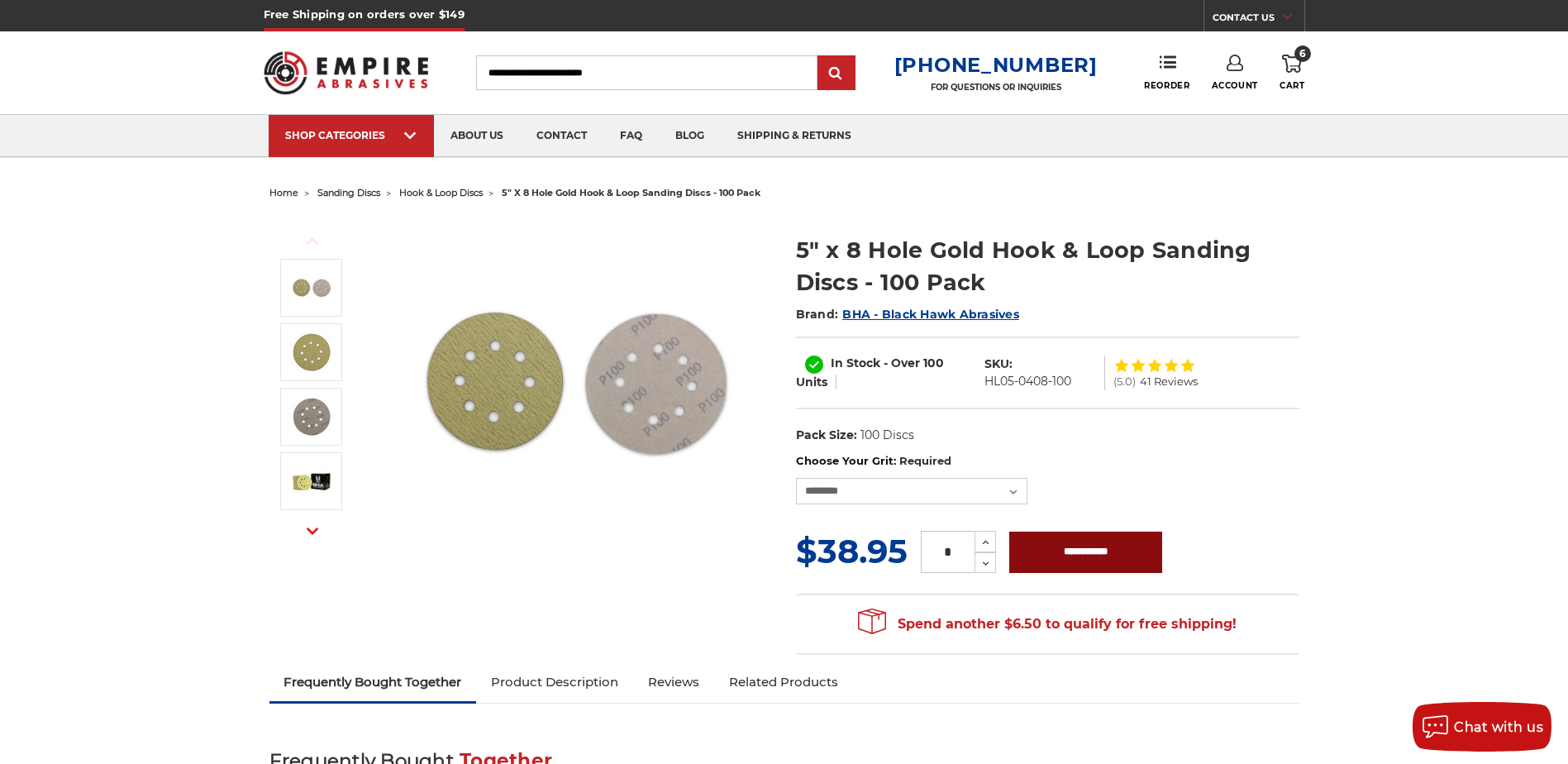
click at [1065, 564] on input "**********" at bounding box center [1086, 552] width 153 height 42
type input "**********"
click at [1285, 70] on icon at bounding box center [1292, 64] width 20 height 18
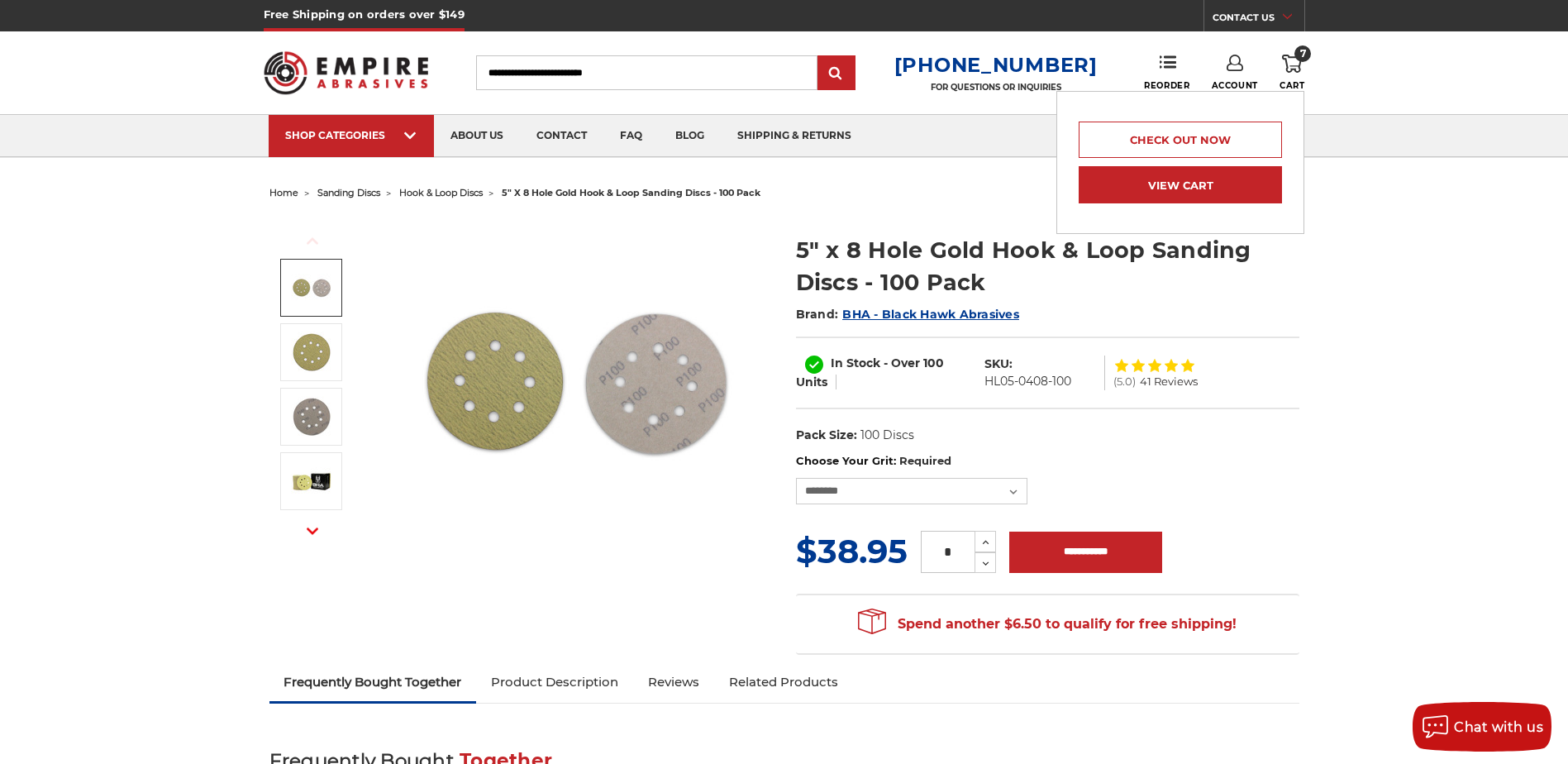
click at [1254, 183] on link "View Cart" at bounding box center [1180, 185] width 204 height 37
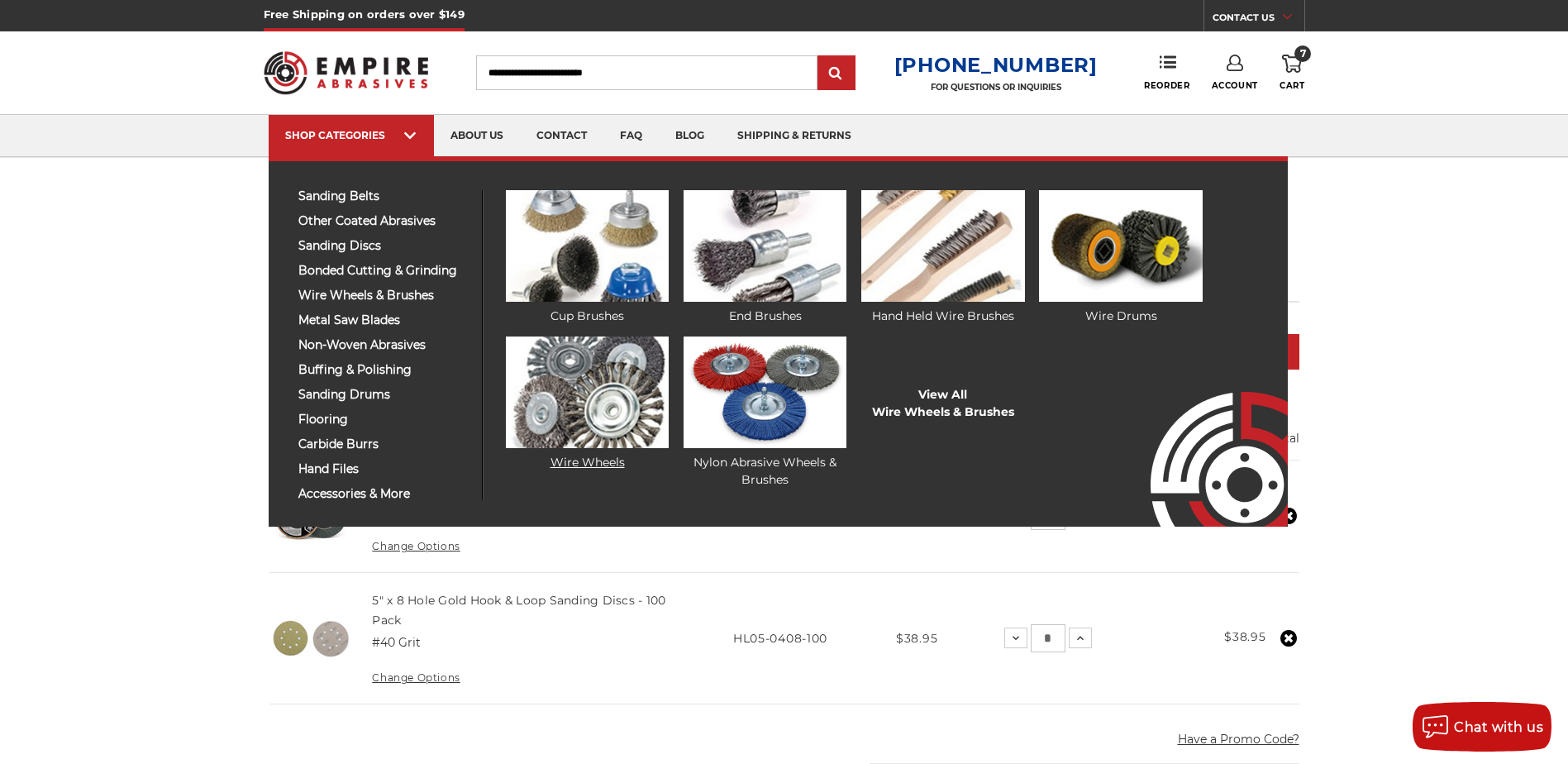
click at [594, 448] on link "Wire Wheels" at bounding box center [587, 404] width 163 height 135
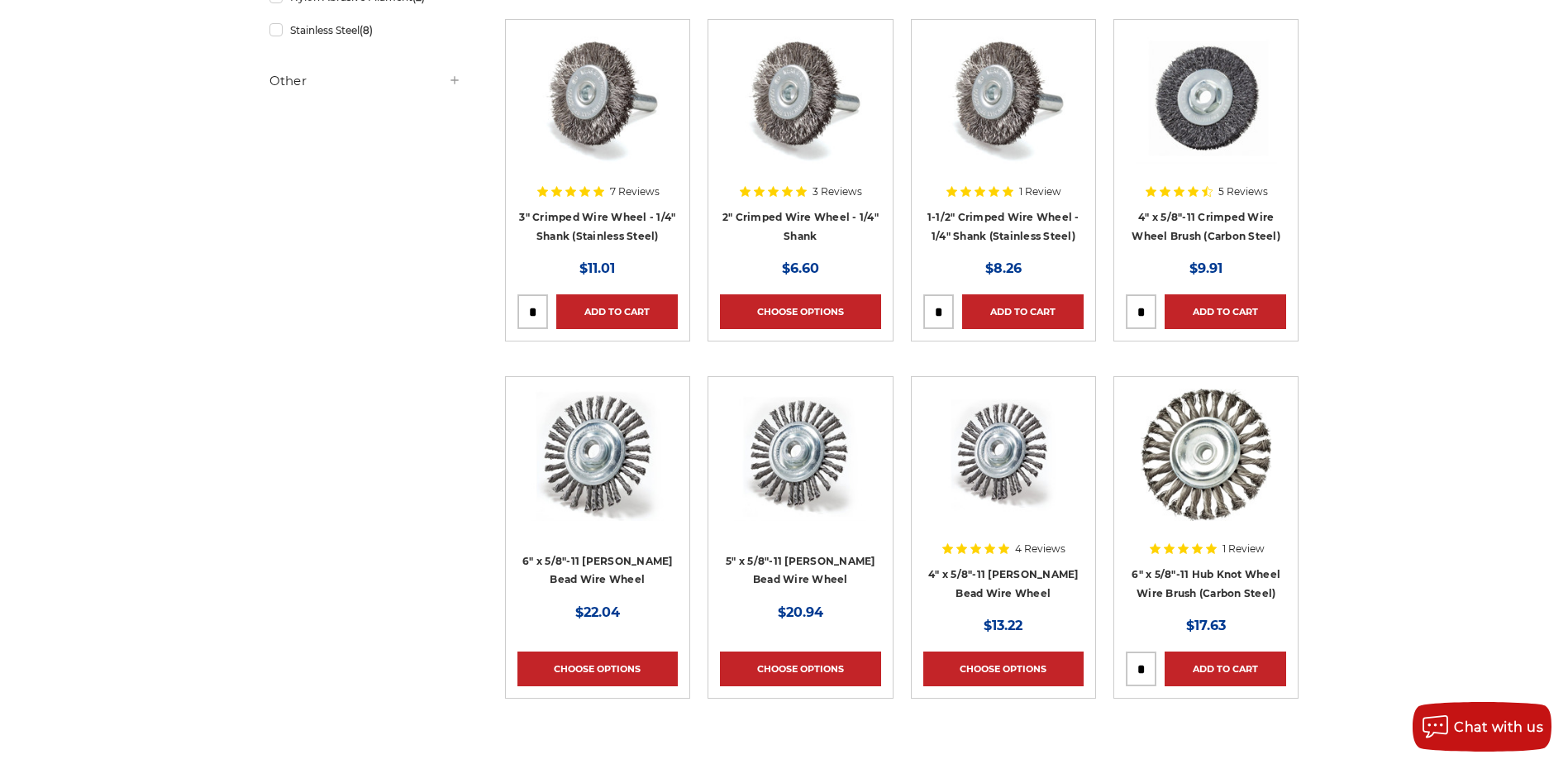
scroll to position [744, 0]
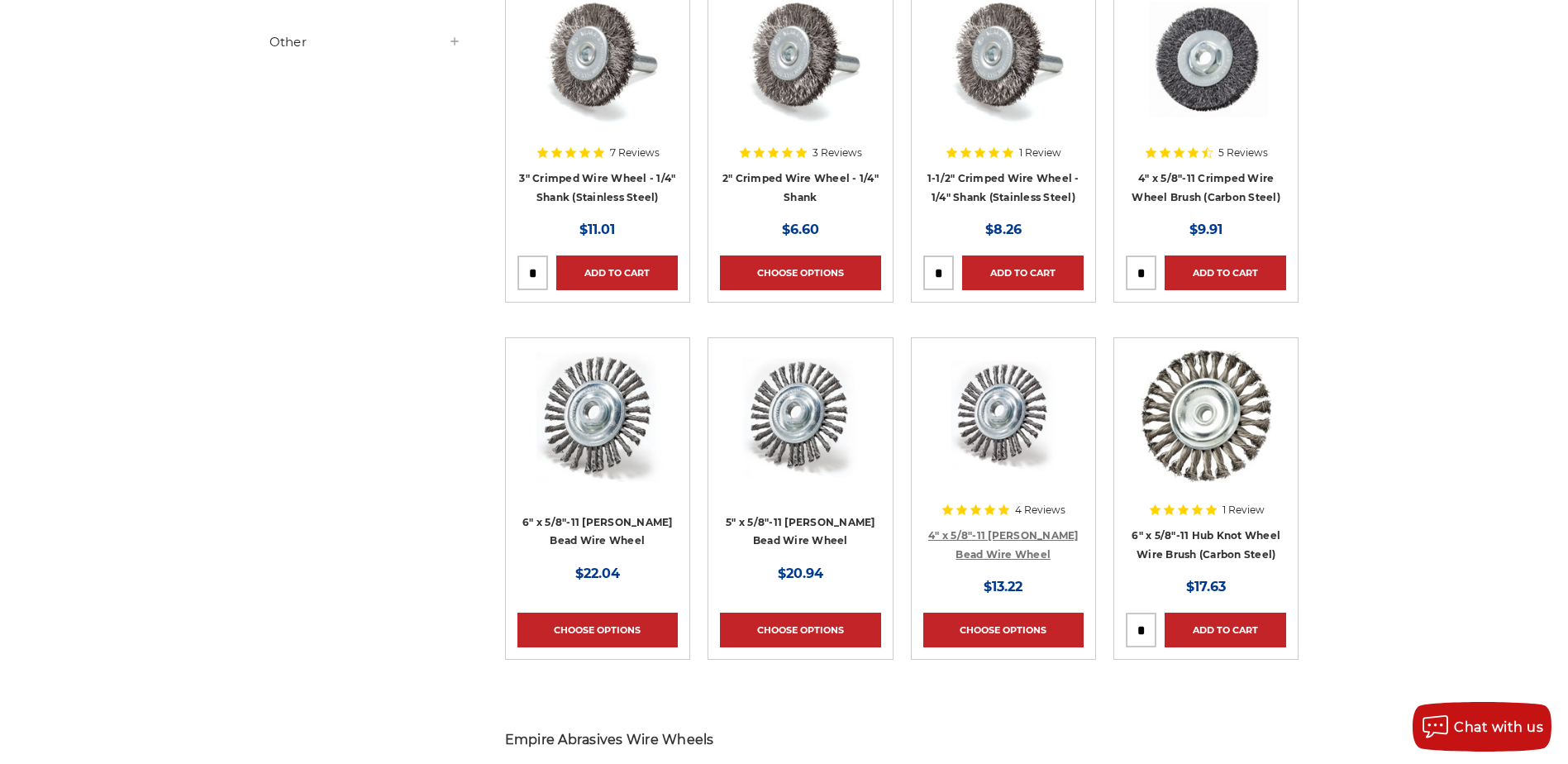
click at [1003, 530] on link "4" x 5/8"-11 [PERSON_NAME] Bead Wire Wheel" at bounding box center [1003, 545] width 150 height 32
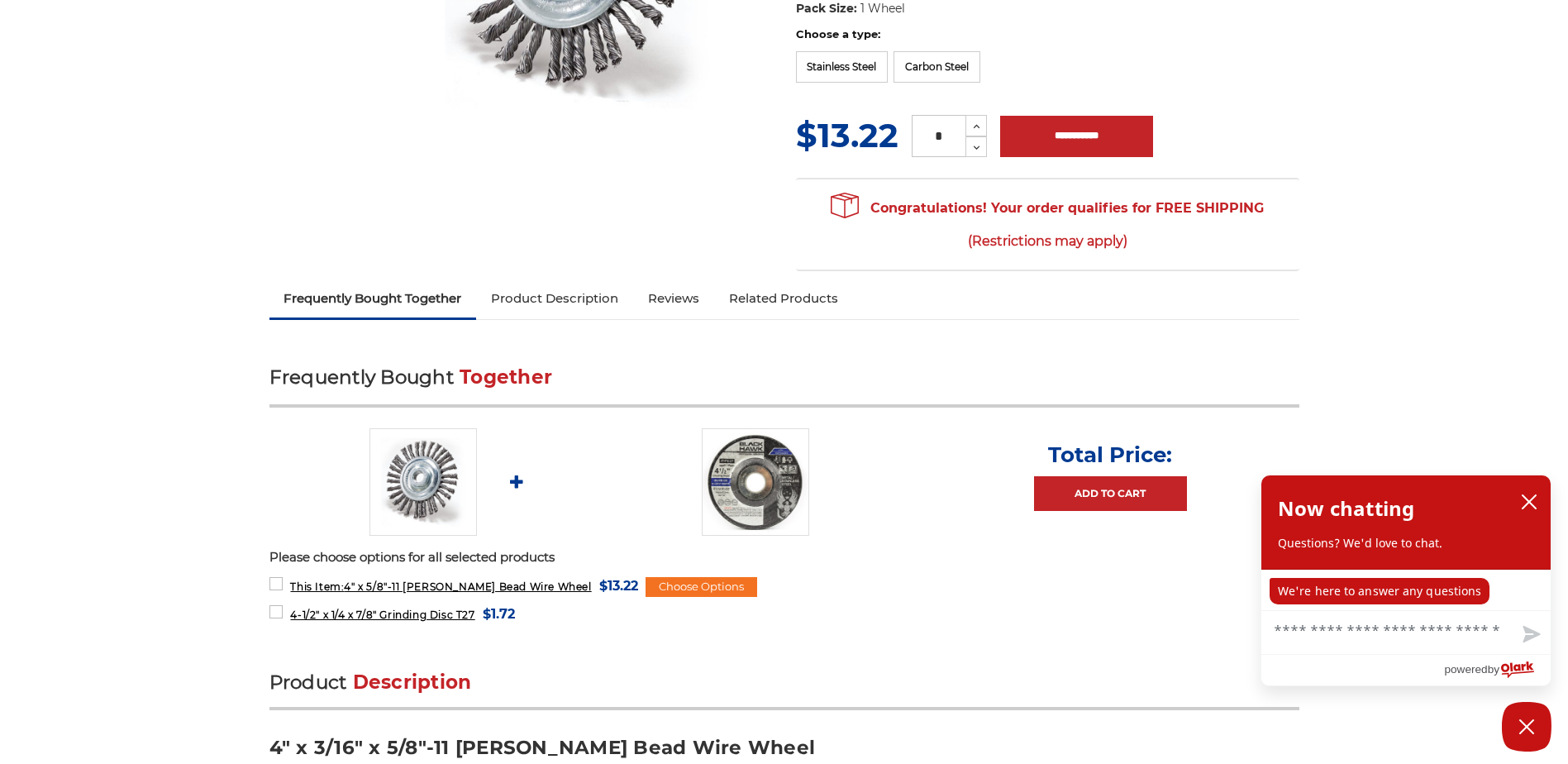
scroll to position [413, 0]
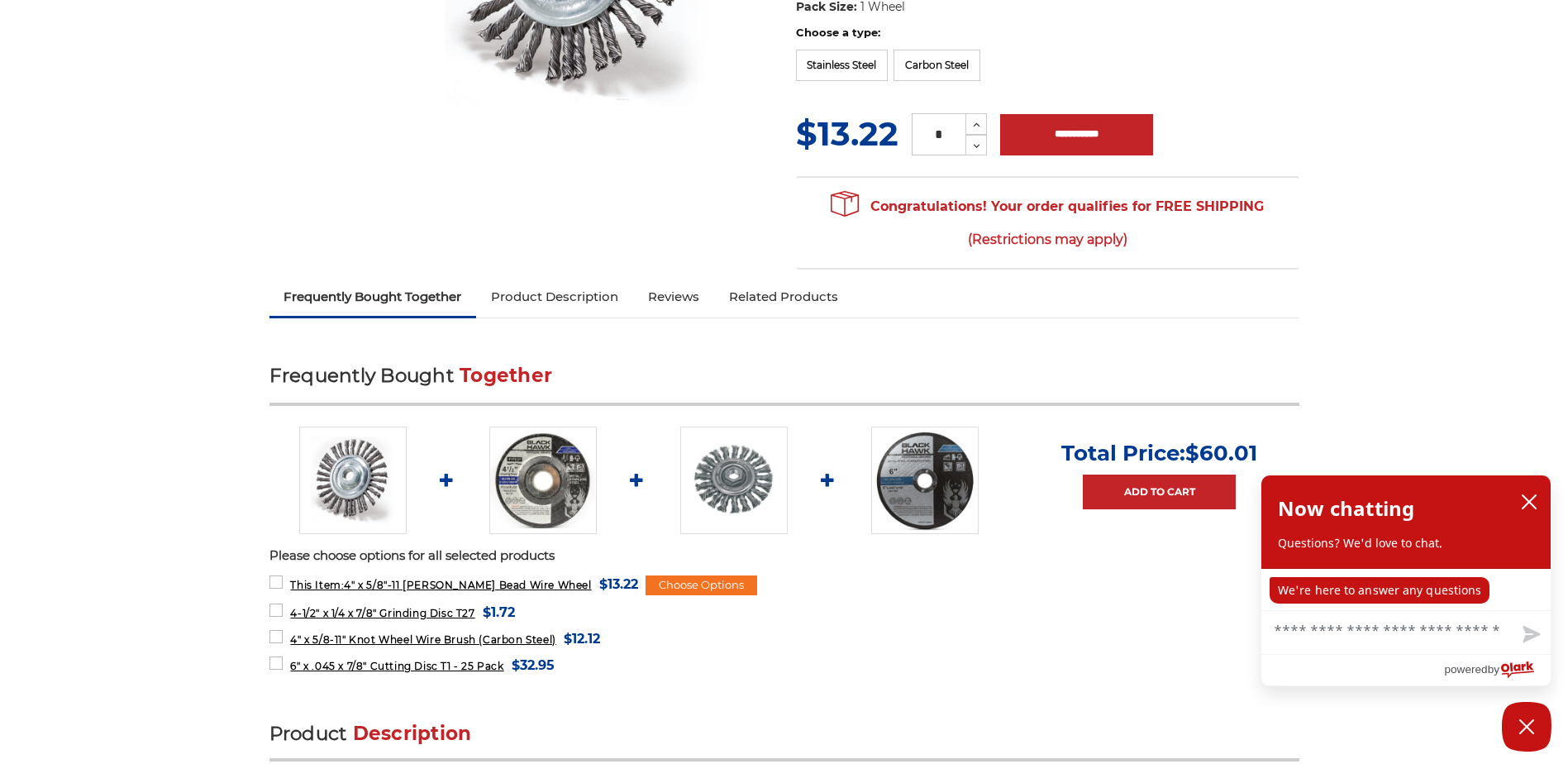
click at [520, 278] on link "Product Description" at bounding box center [555, 297] width 157 height 37
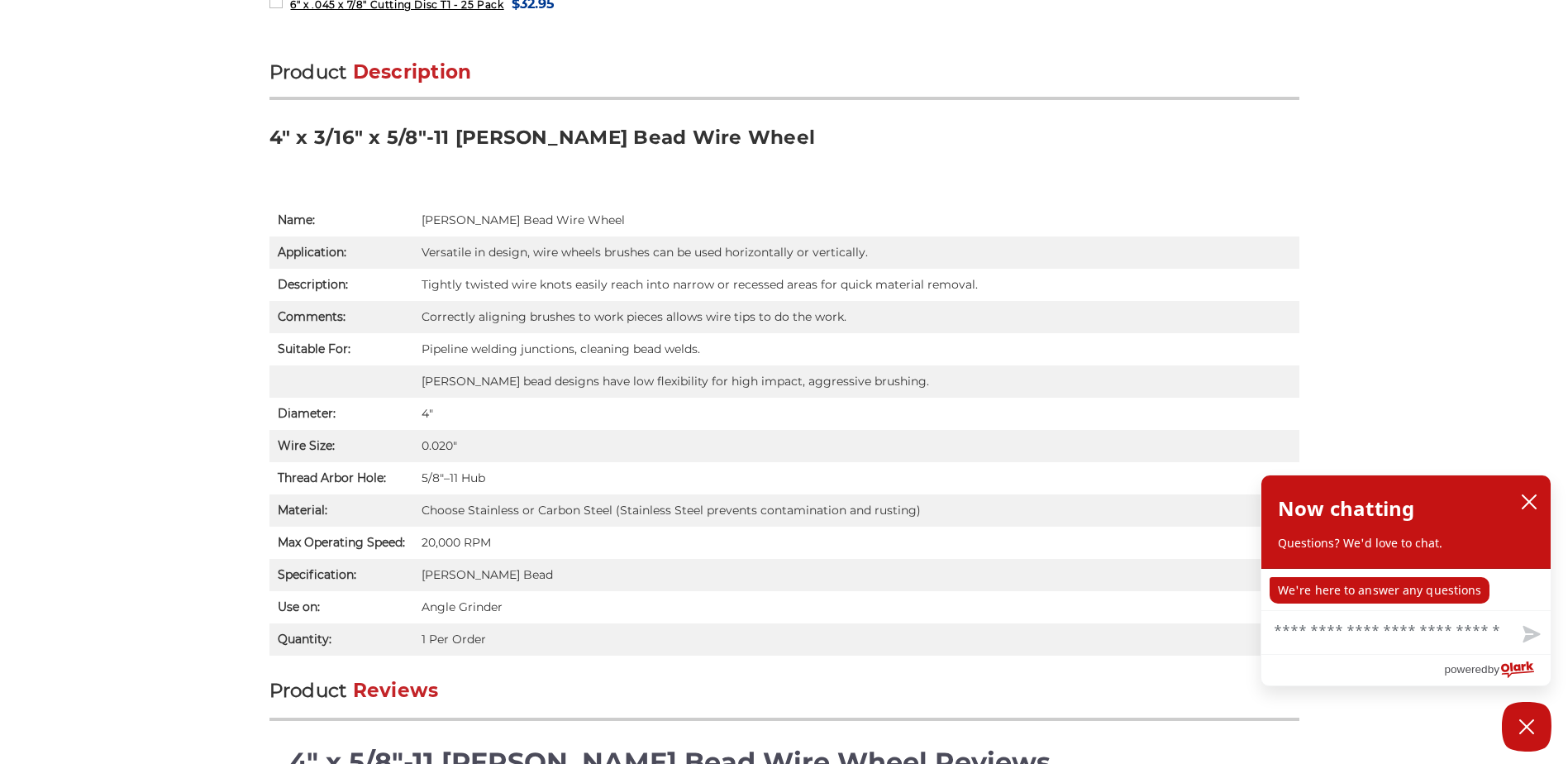
scroll to position [1084, 0]
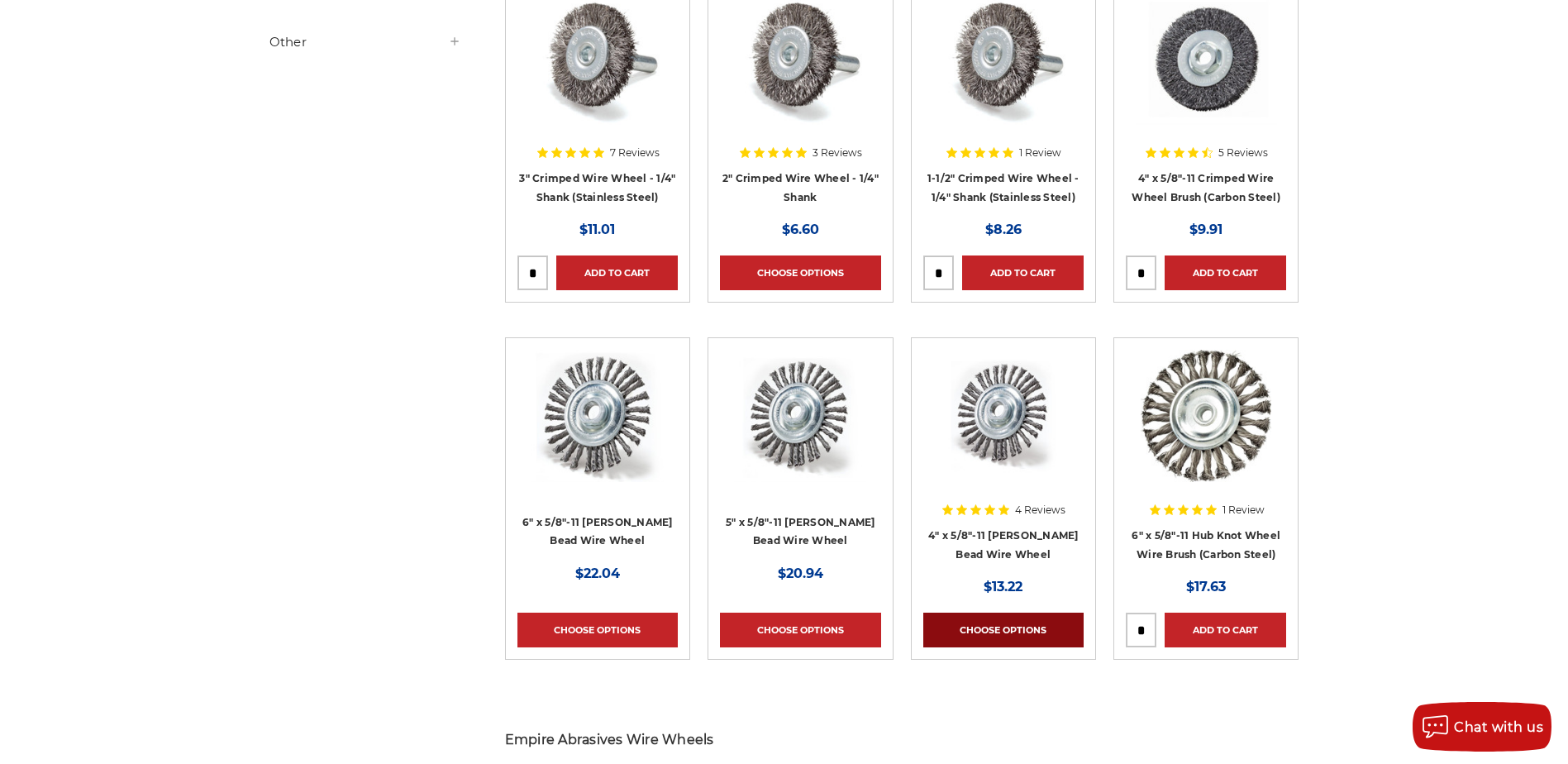
click at [1028, 626] on link "Choose Options" at bounding box center [1003, 630] width 160 height 35
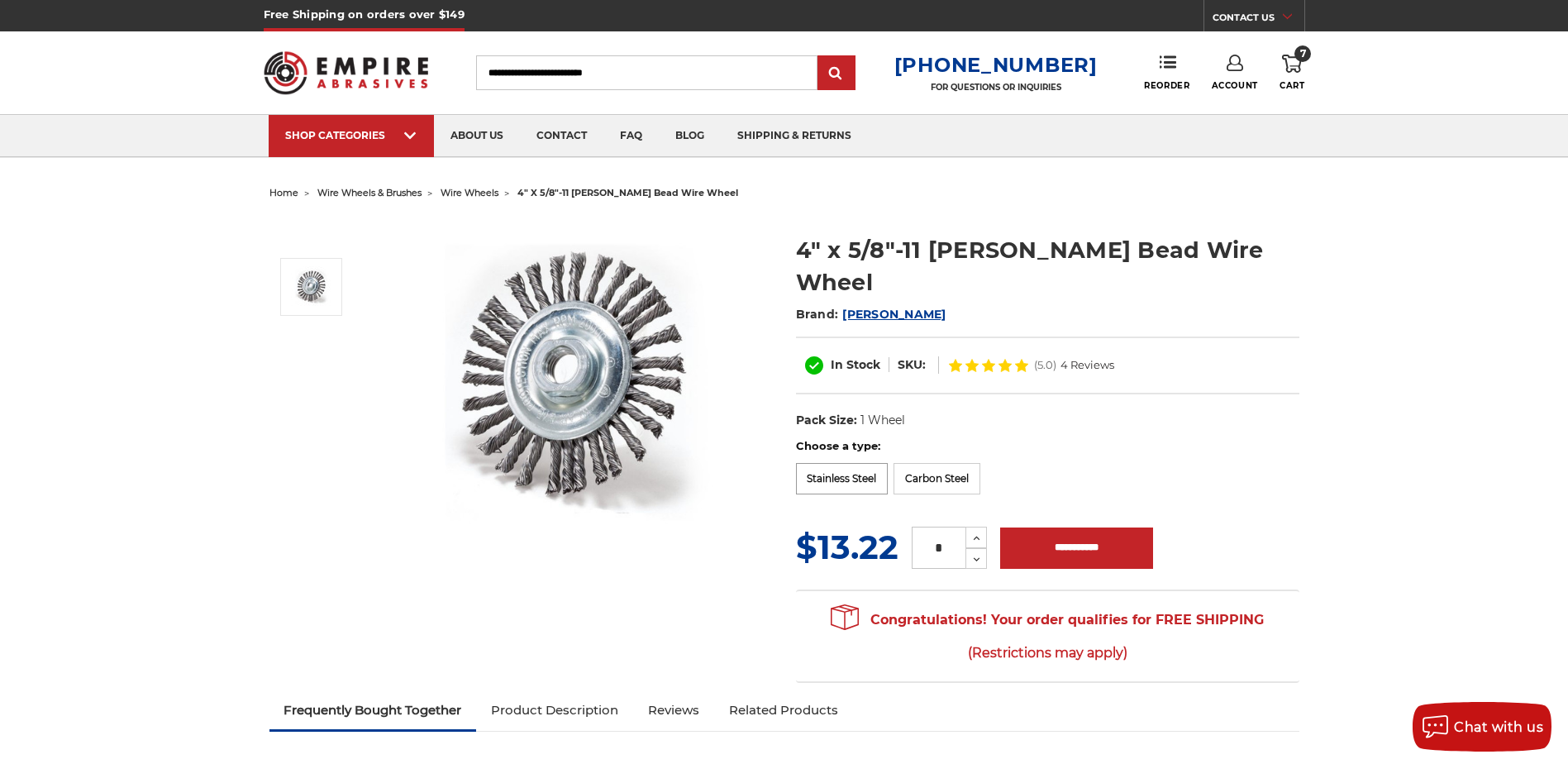
click at [810, 463] on label "Stainless Steel" at bounding box center [841, 479] width 92 height 32
click at [1287, 69] on icon at bounding box center [1292, 64] width 20 height 18
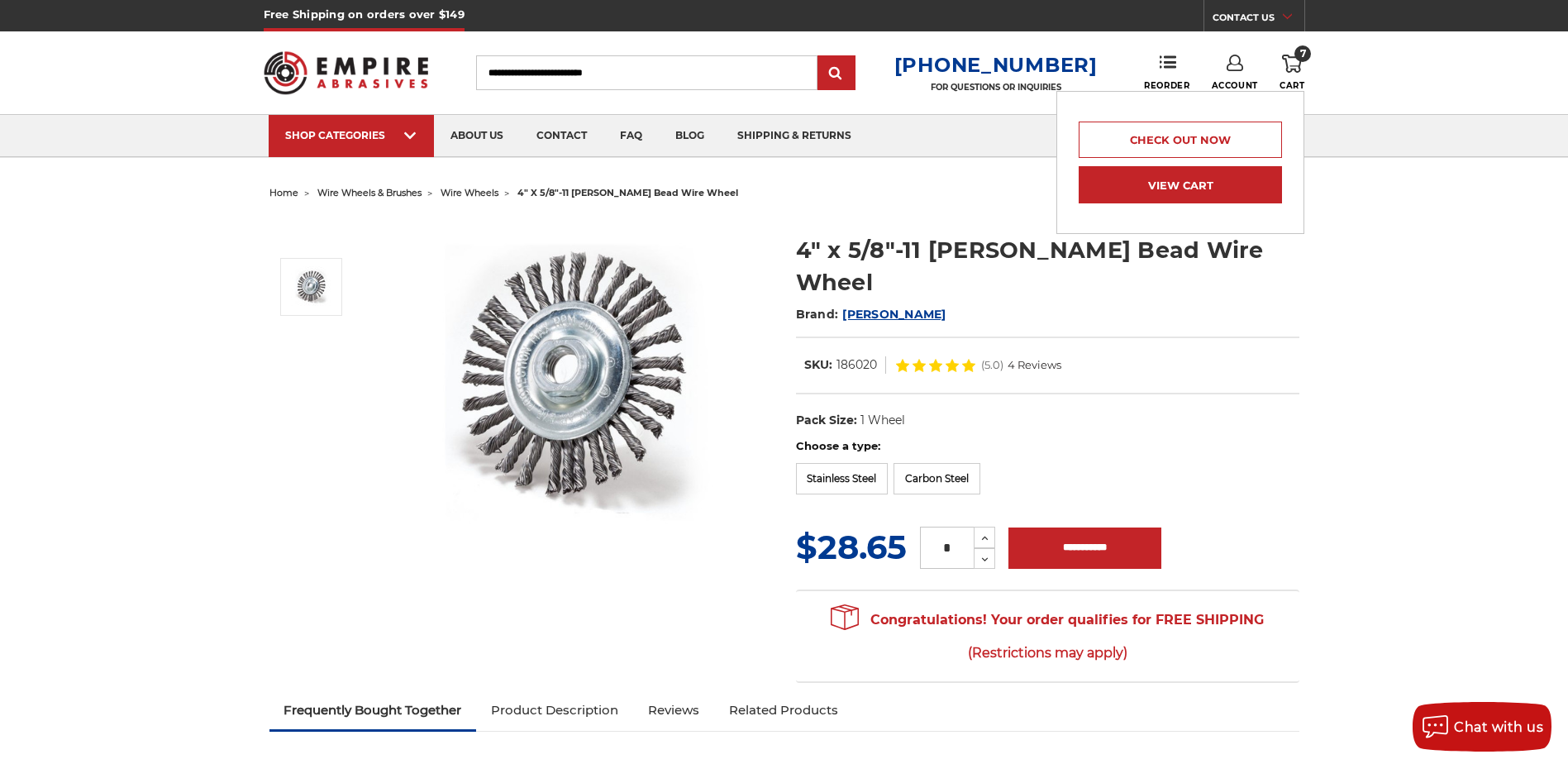
click at [1200, 175] on link "View Cart" at bounding box center [1180, 185] width 204 height 37
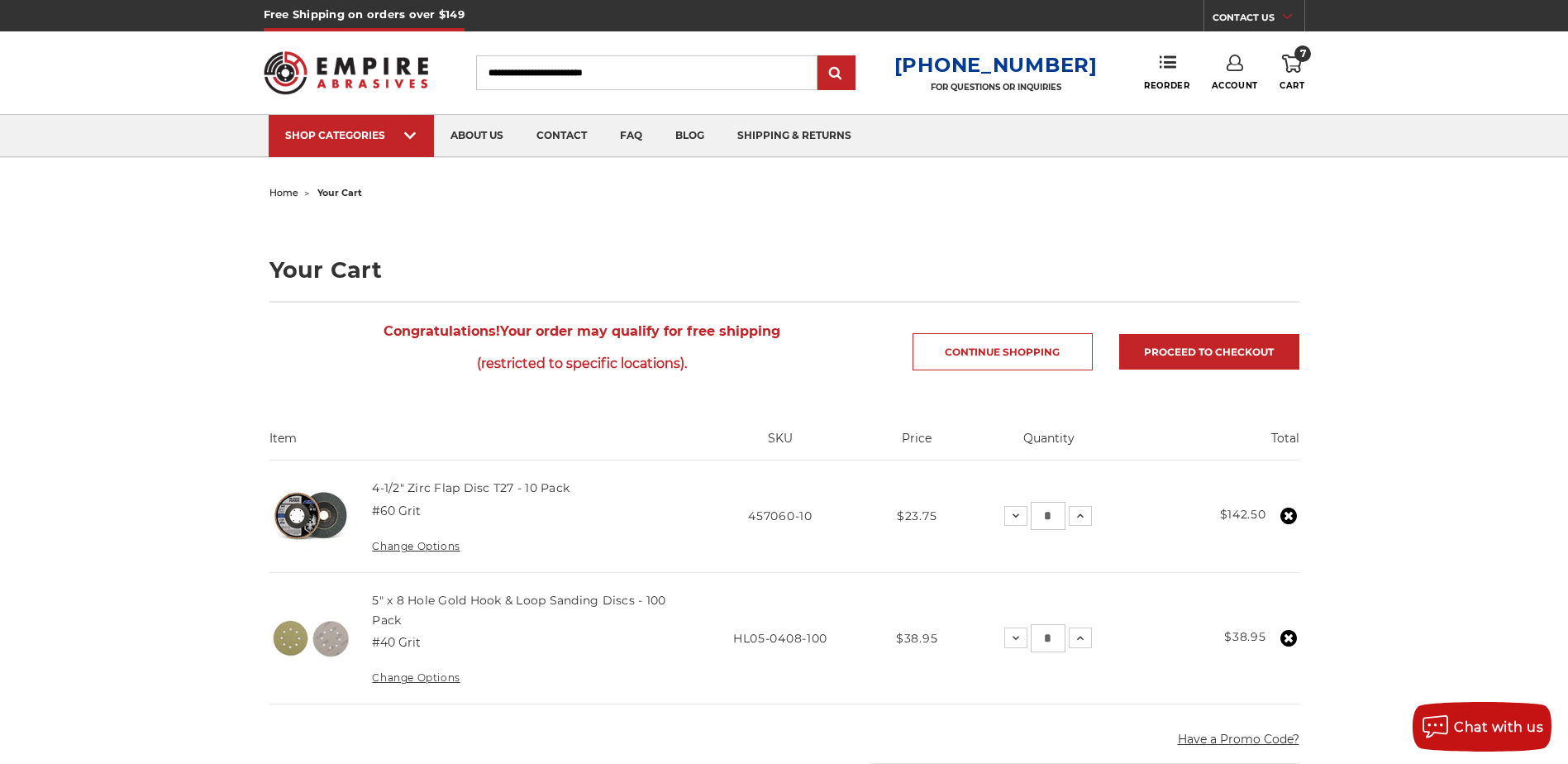
click at [1284, 638] on use at bounding box center [1289, 638] width 17 height 17
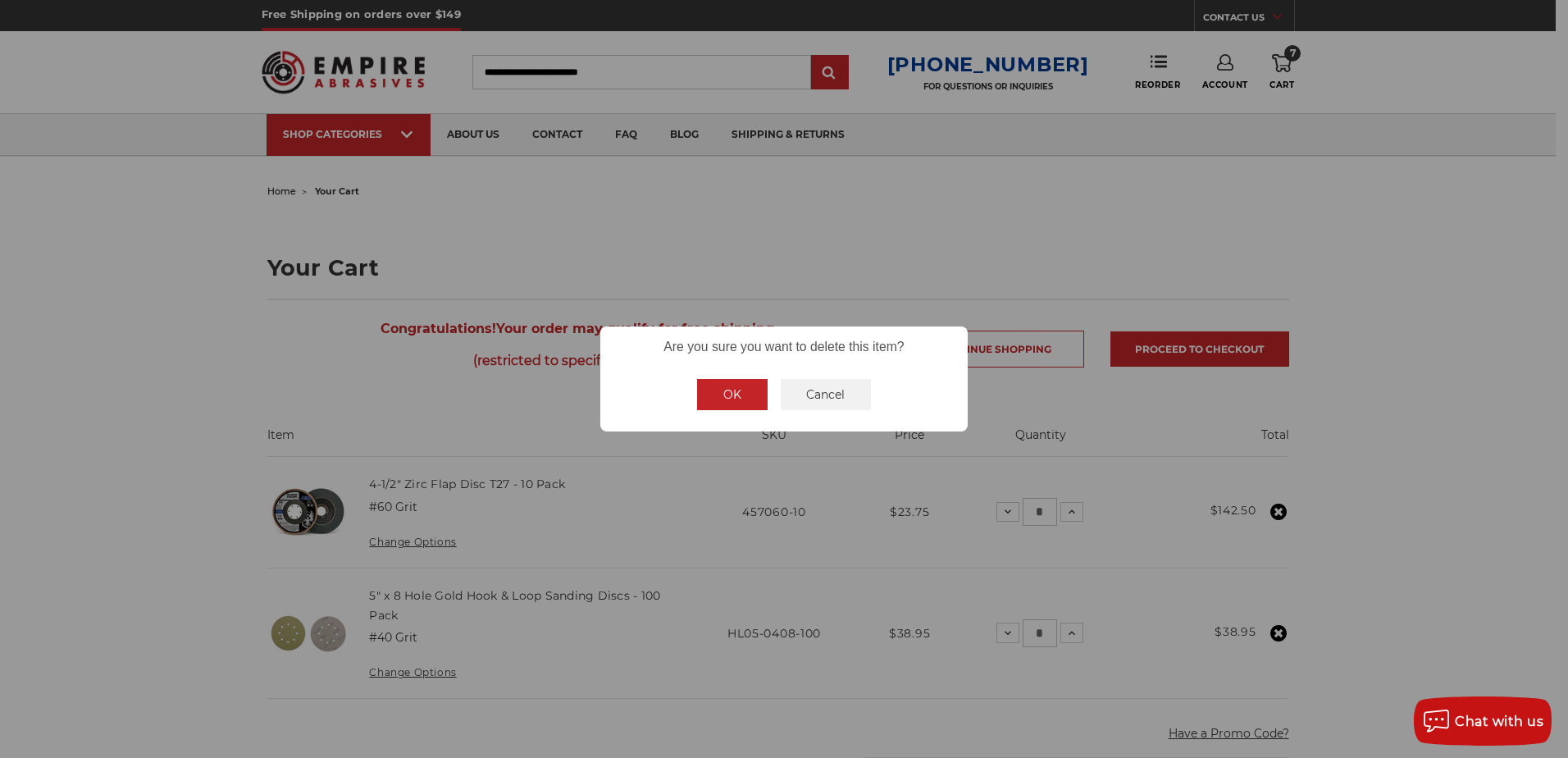
click at [722, 404] on button "OK" at bounding box center [732, 394] width 70 height 31
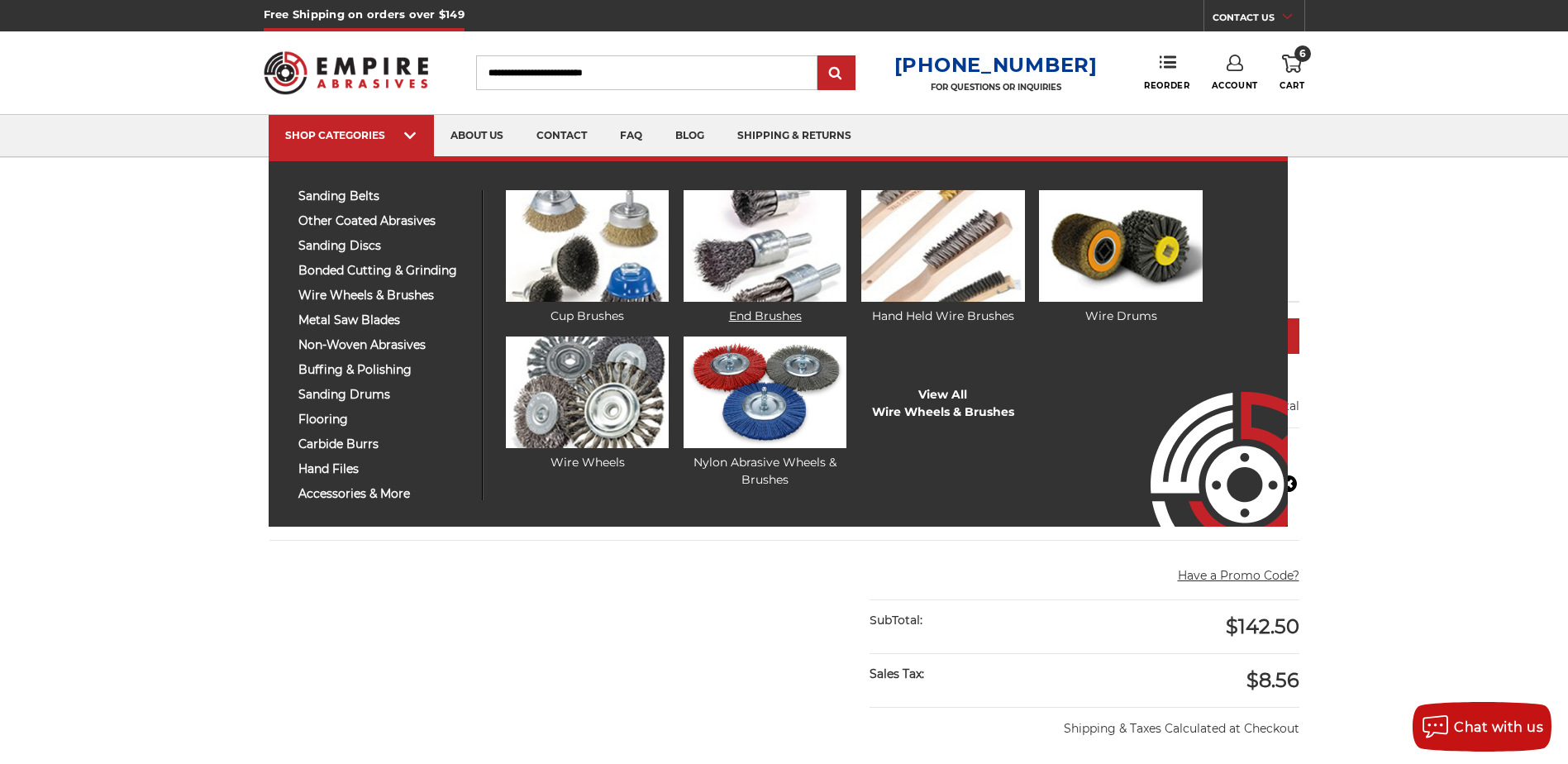
click at [762, 298] on img at bounding box center [765, 246] width 163 height 111
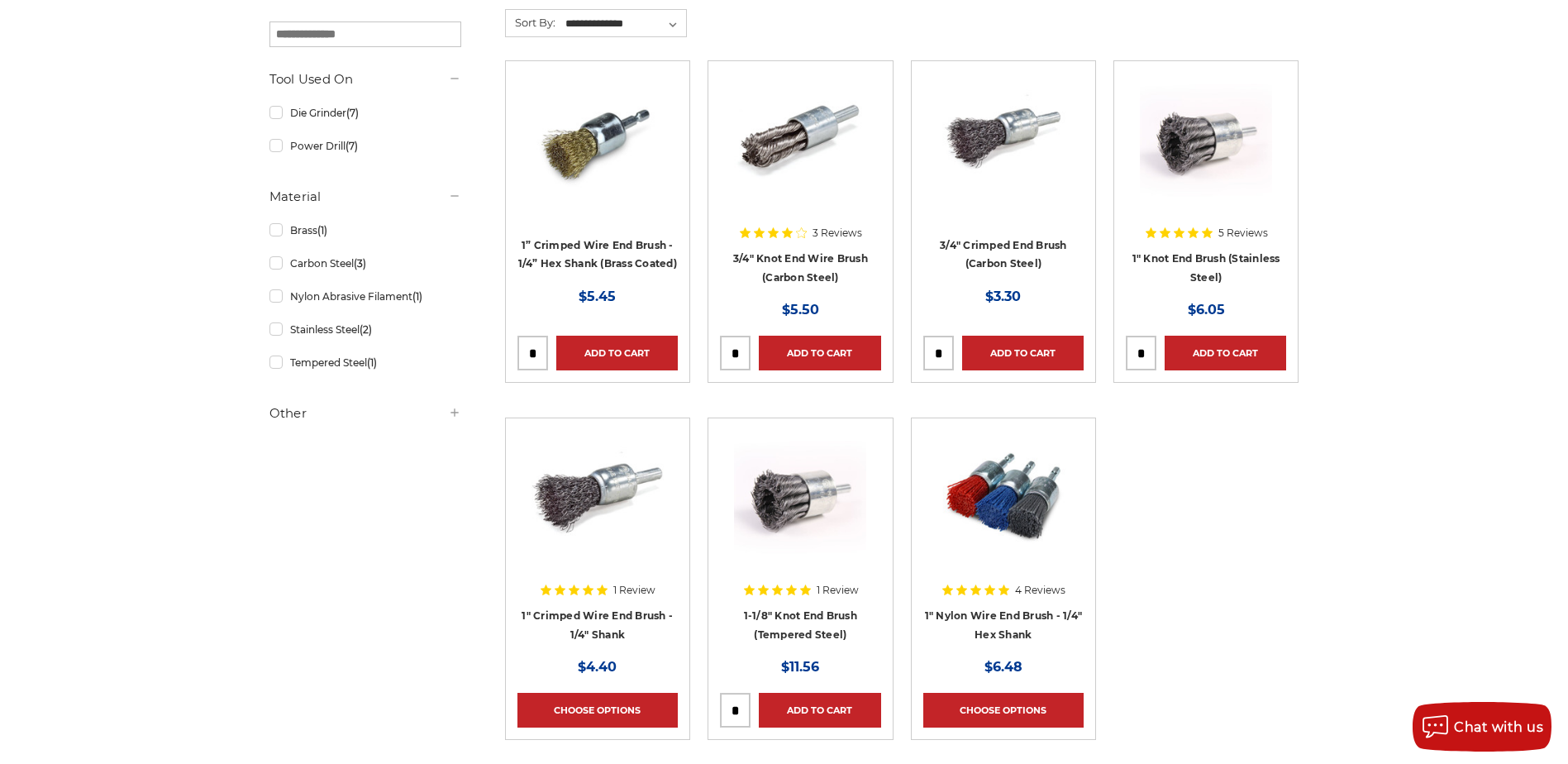
scroll to position [331, 0]
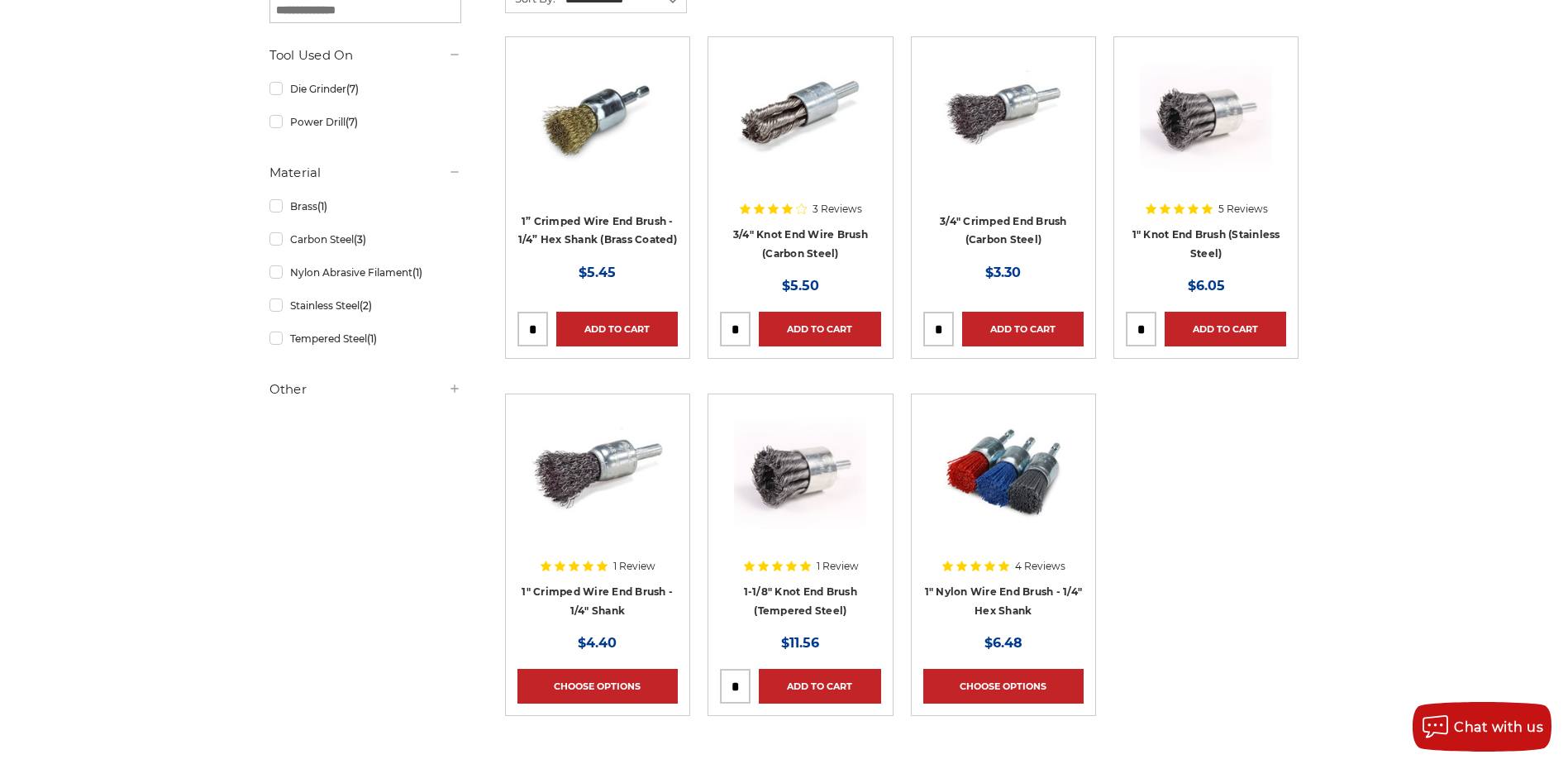
click at [1201, 239] on h4 "1" Knot End Brush (Stainless Steel)" at bounding box center [1206, 248] width 160 height 47
click at [1215, 324] on link "Add to Cart" at bounding box center [1225, 329] width 121 height 35
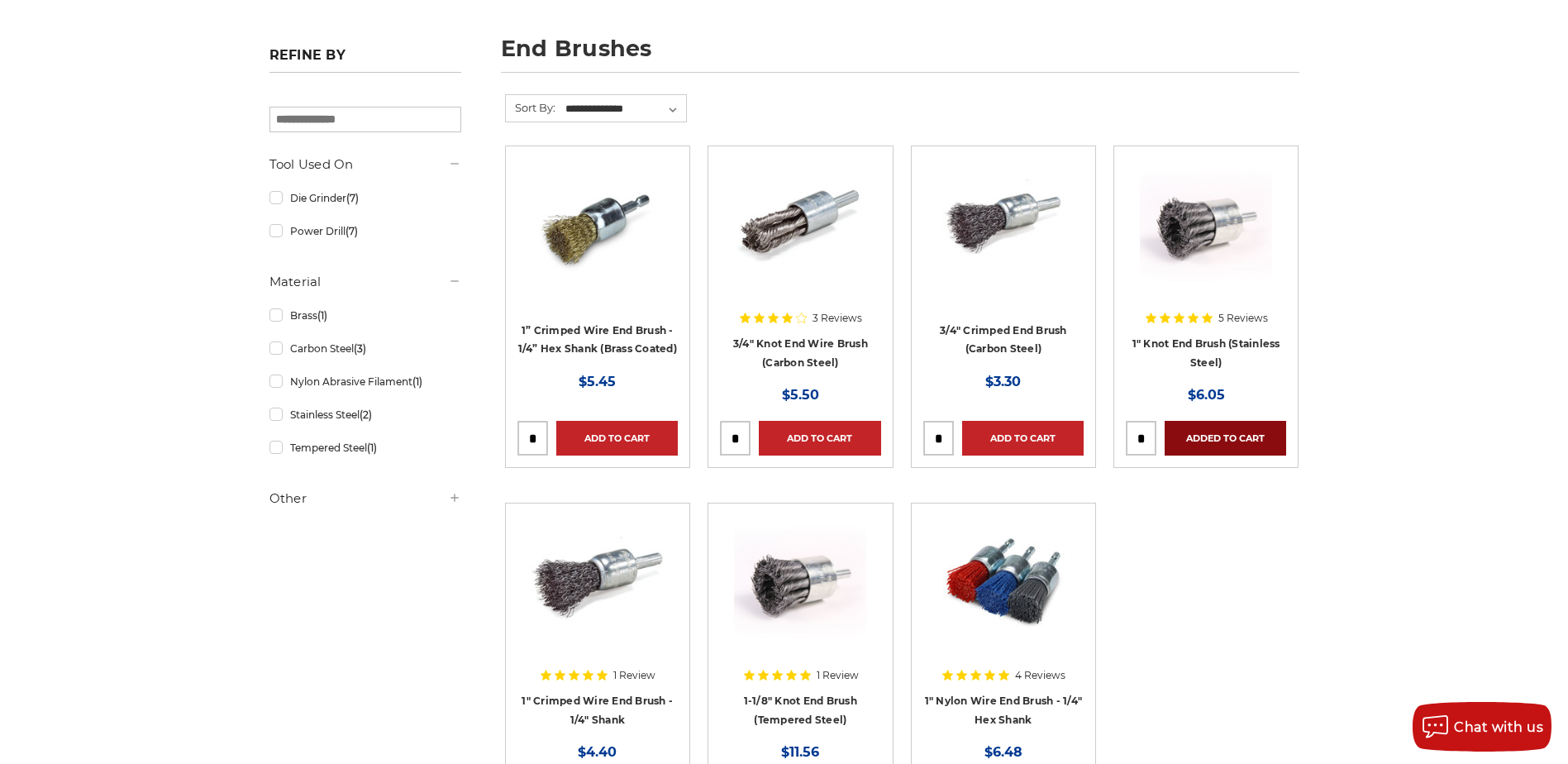
scroll to position [0, 0]
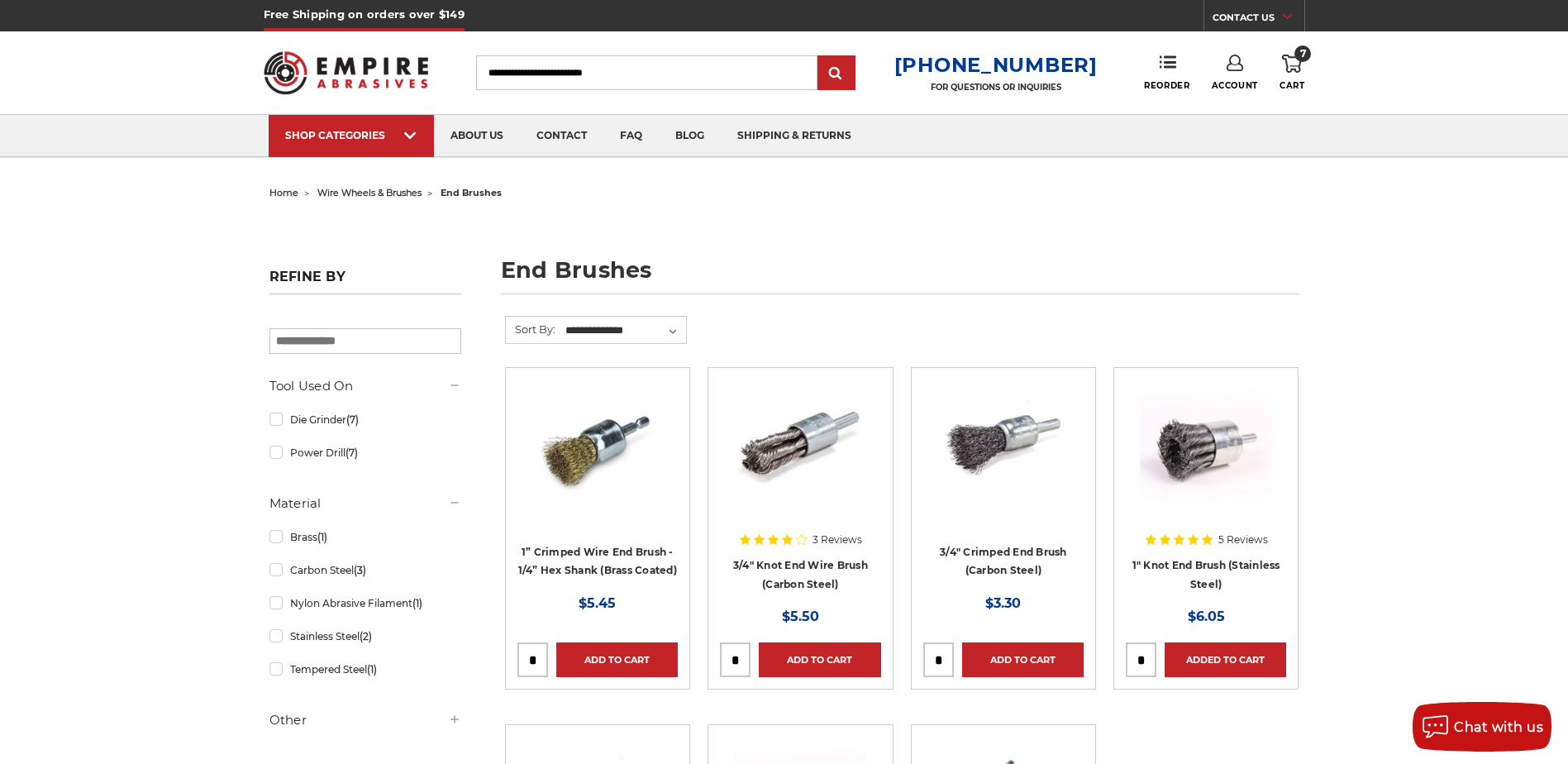
click at [1298, 65] on icon at bounding box center [1292, 64] width 20 height 18
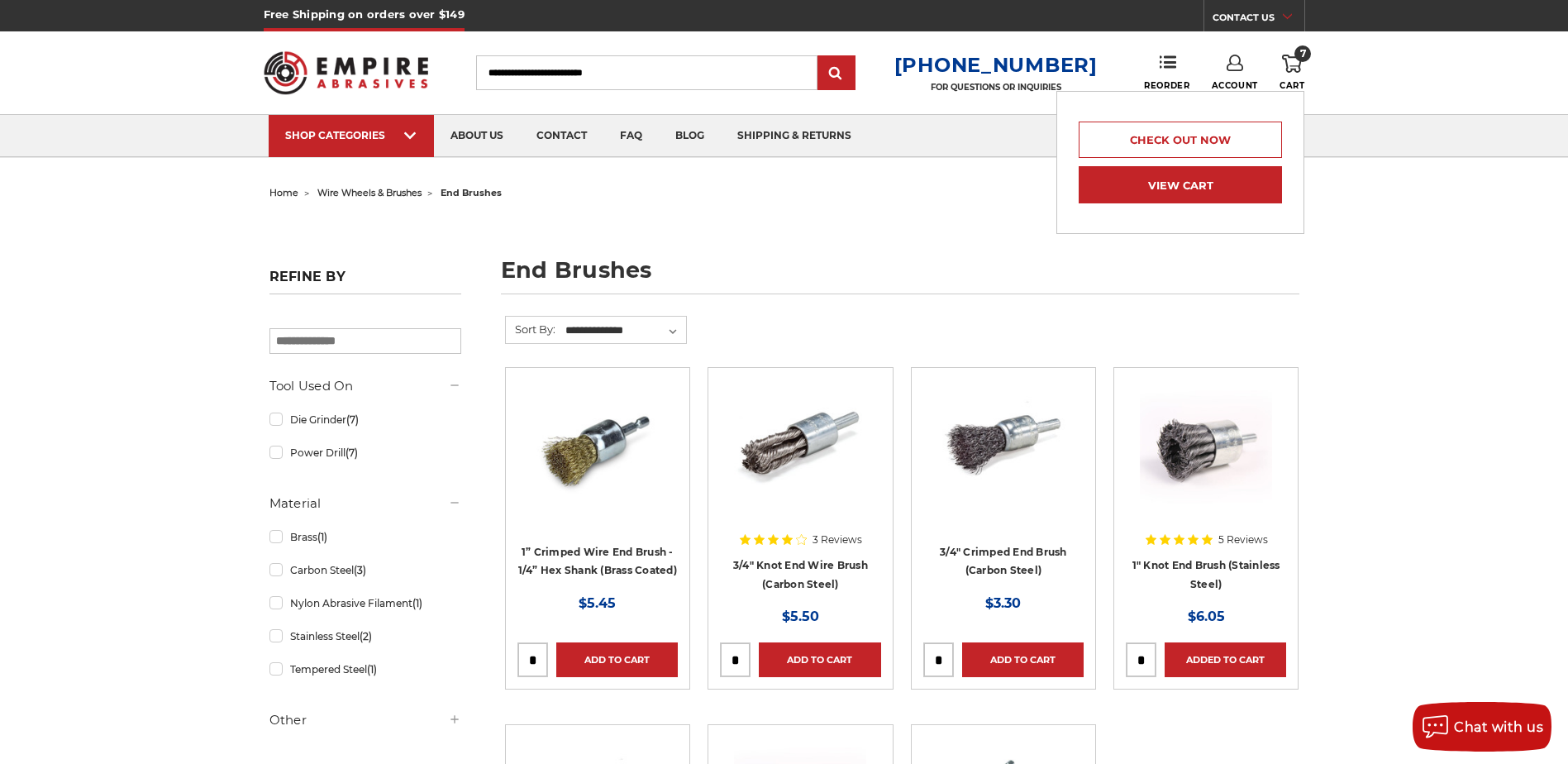
click at [1242, 188] on link "View Cart" at bounding box center [1180, 185] width 204 height 37
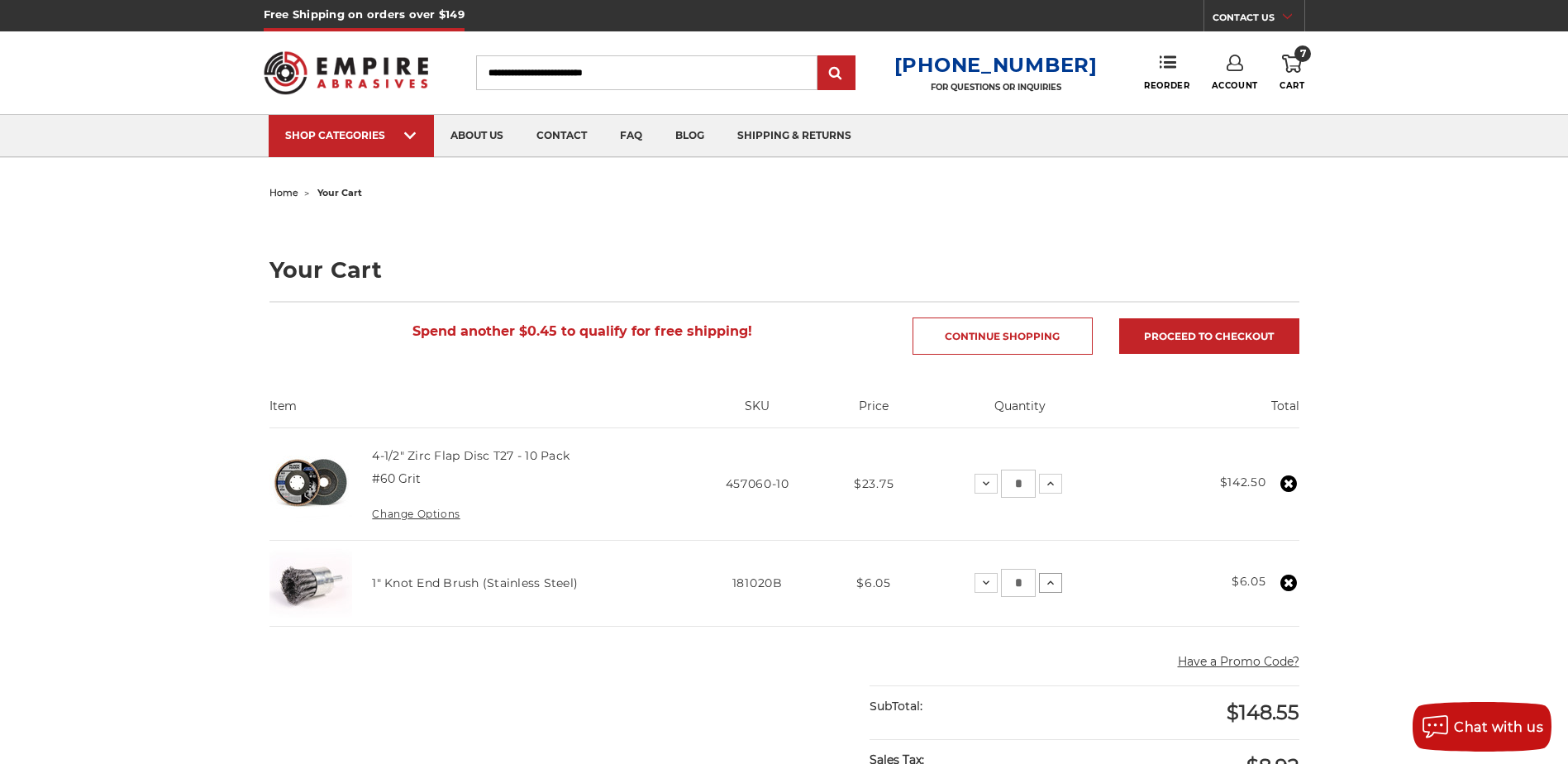
click at [1053, 584] on use at bounding box center [1051, 582] width 7 height 4
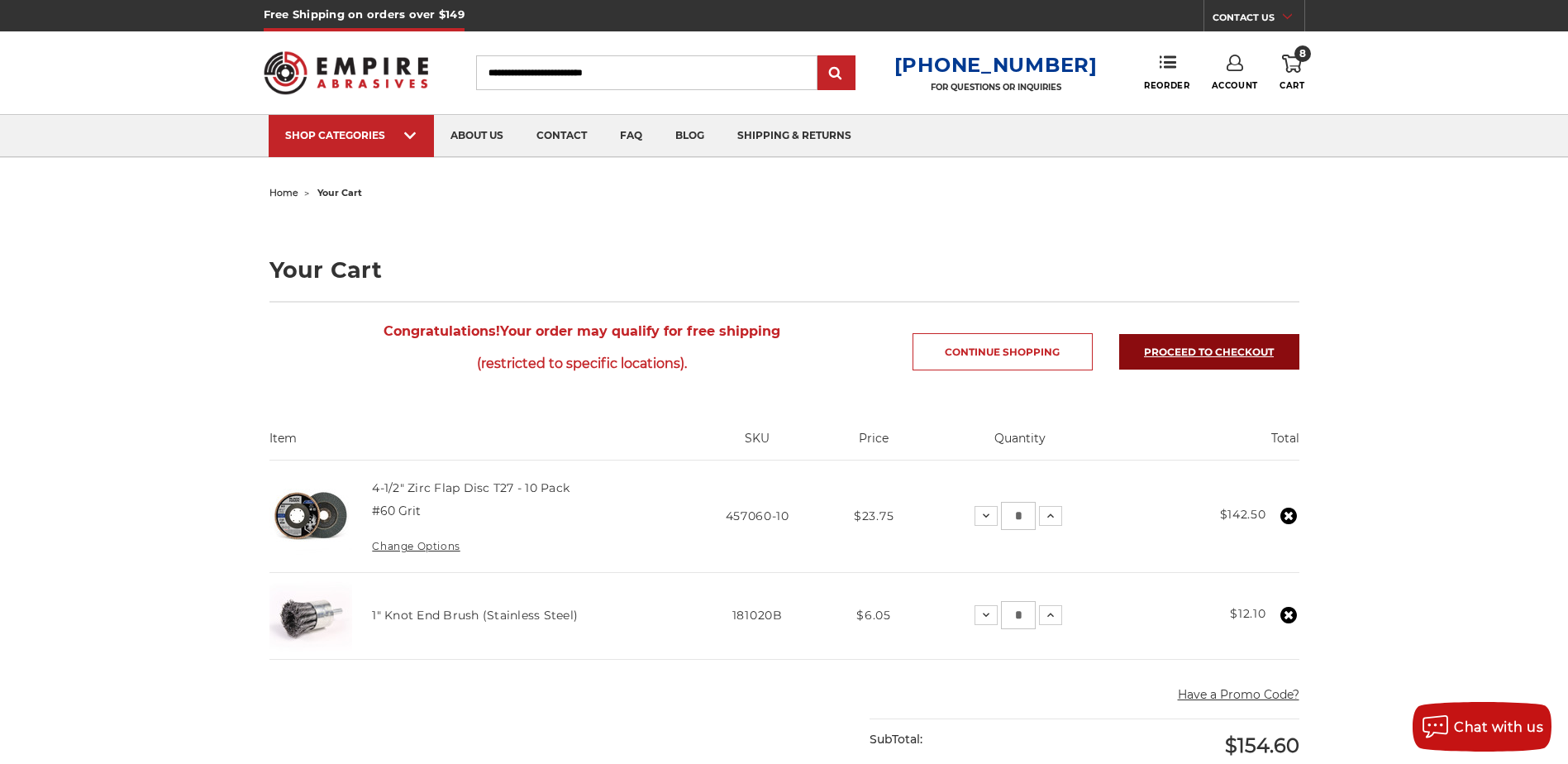
click at [1141, 352] on link "Proceed to checkout" at bounding box center [1209, 352] width 180 height 36
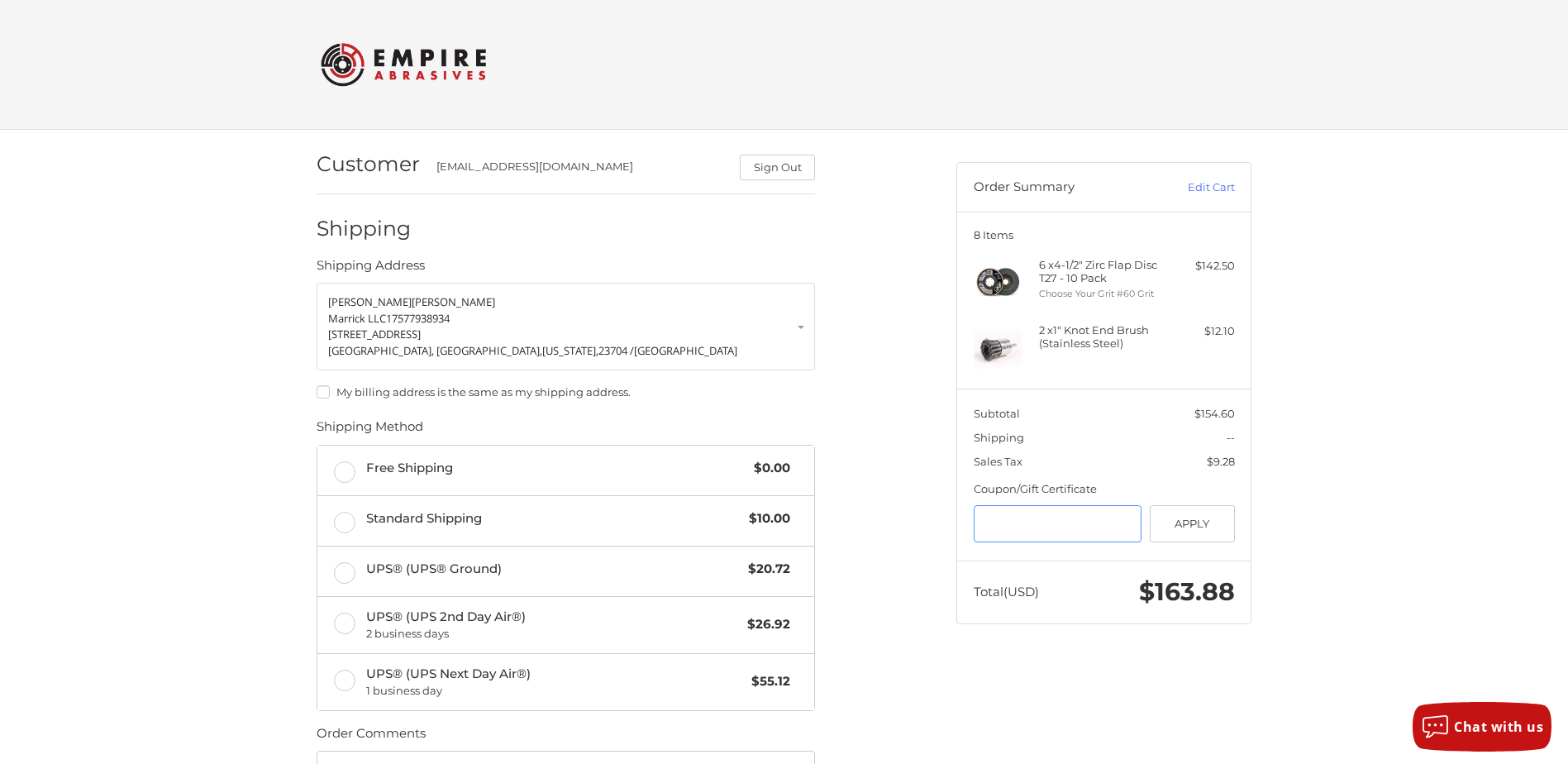
click at [1023, 527] on input "Gift Certificate or Coupon Code" at bounding box center [1058, 523] width 169 height 37
click at [334, 474] on label "Free Shipping $0.00" at bounding box center [565, 471] width 496 height 50
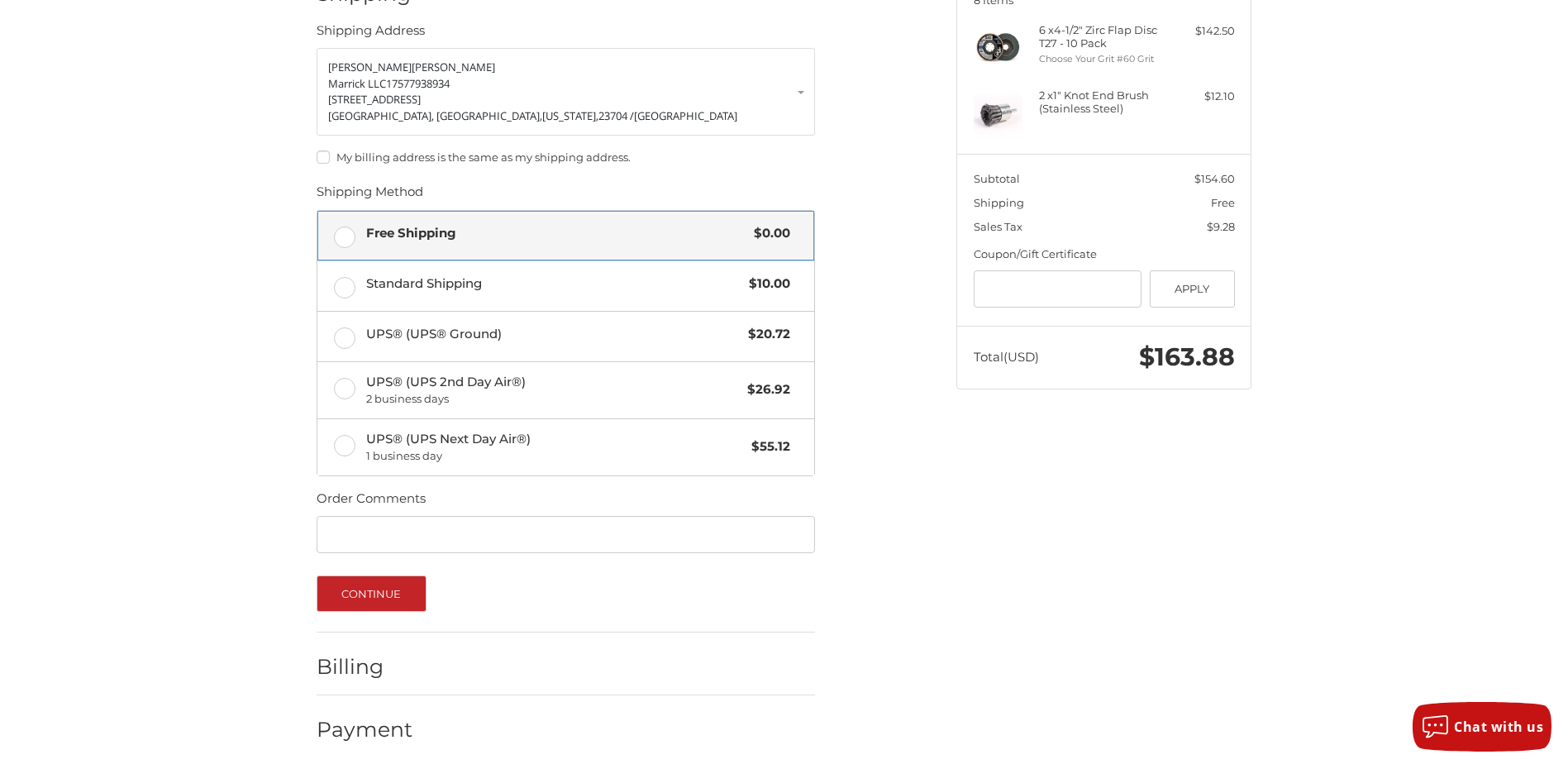
scroll to position [244, 0]
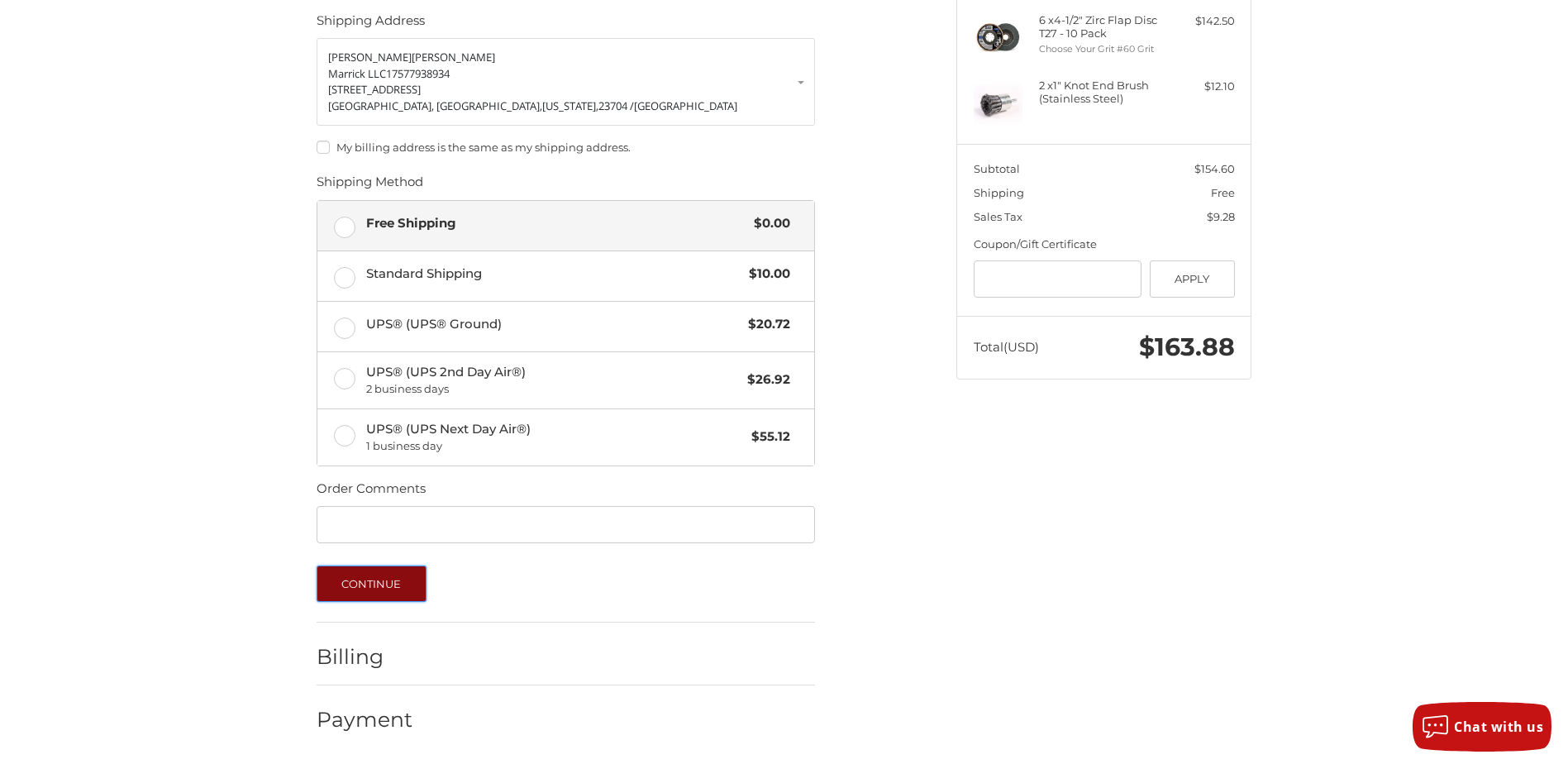
click at [355, 588] on button "Continue" at bounding box center [372, 584] width 110 height 37
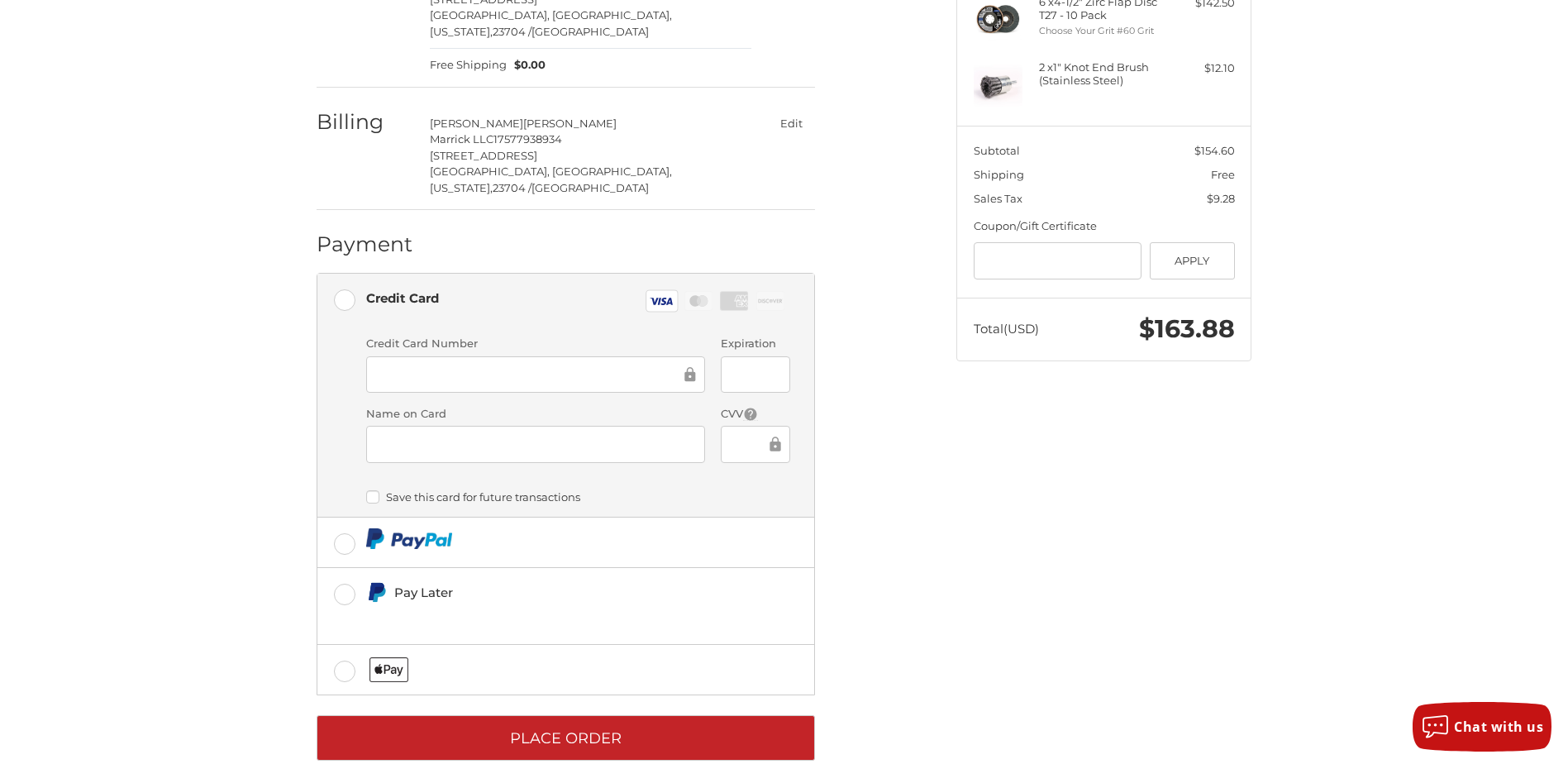
scroll to position [264, 0]
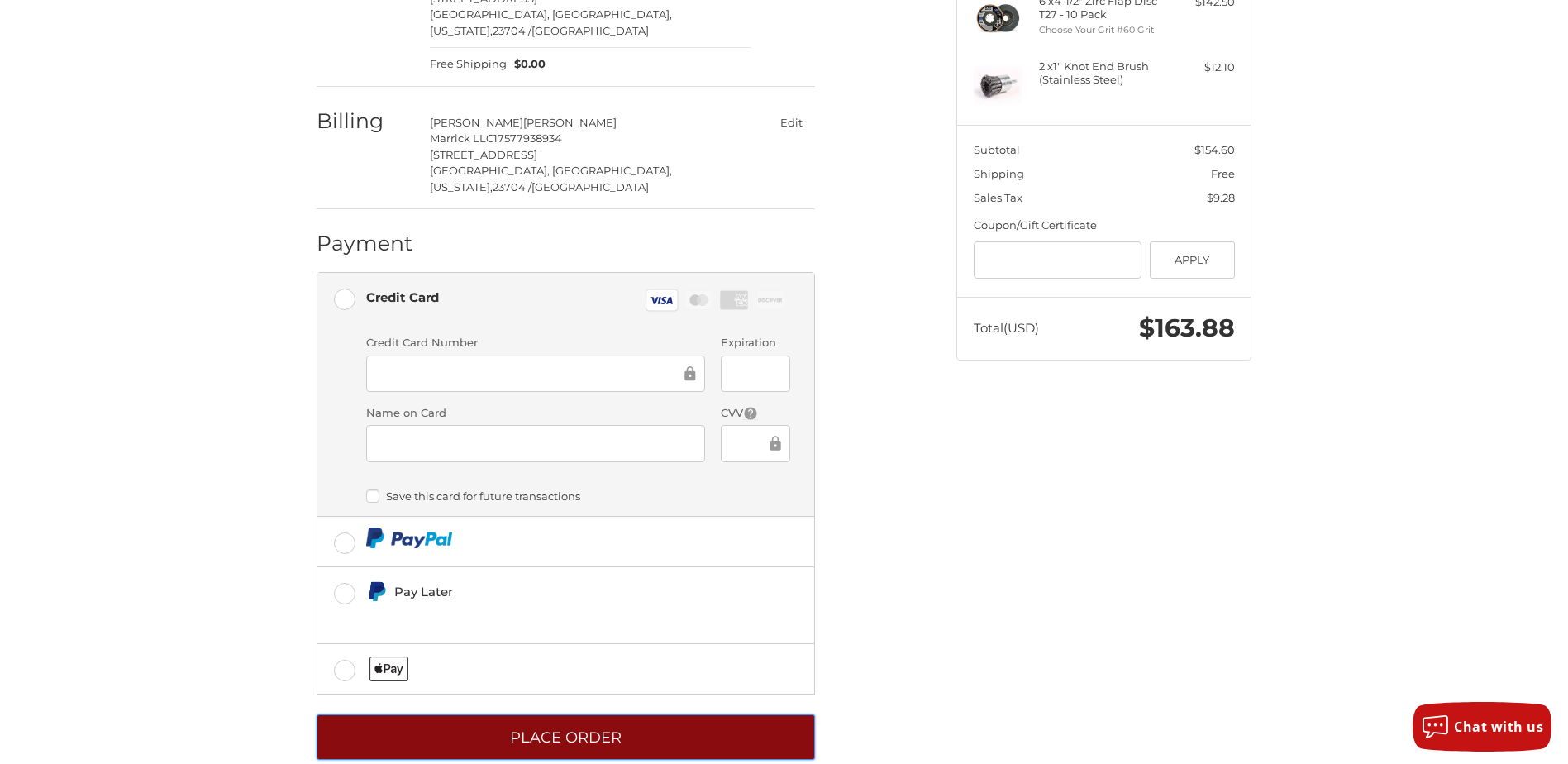
click at [563, 716] on button "Place Order" at bounding box center [565, 737] width 498 height 46
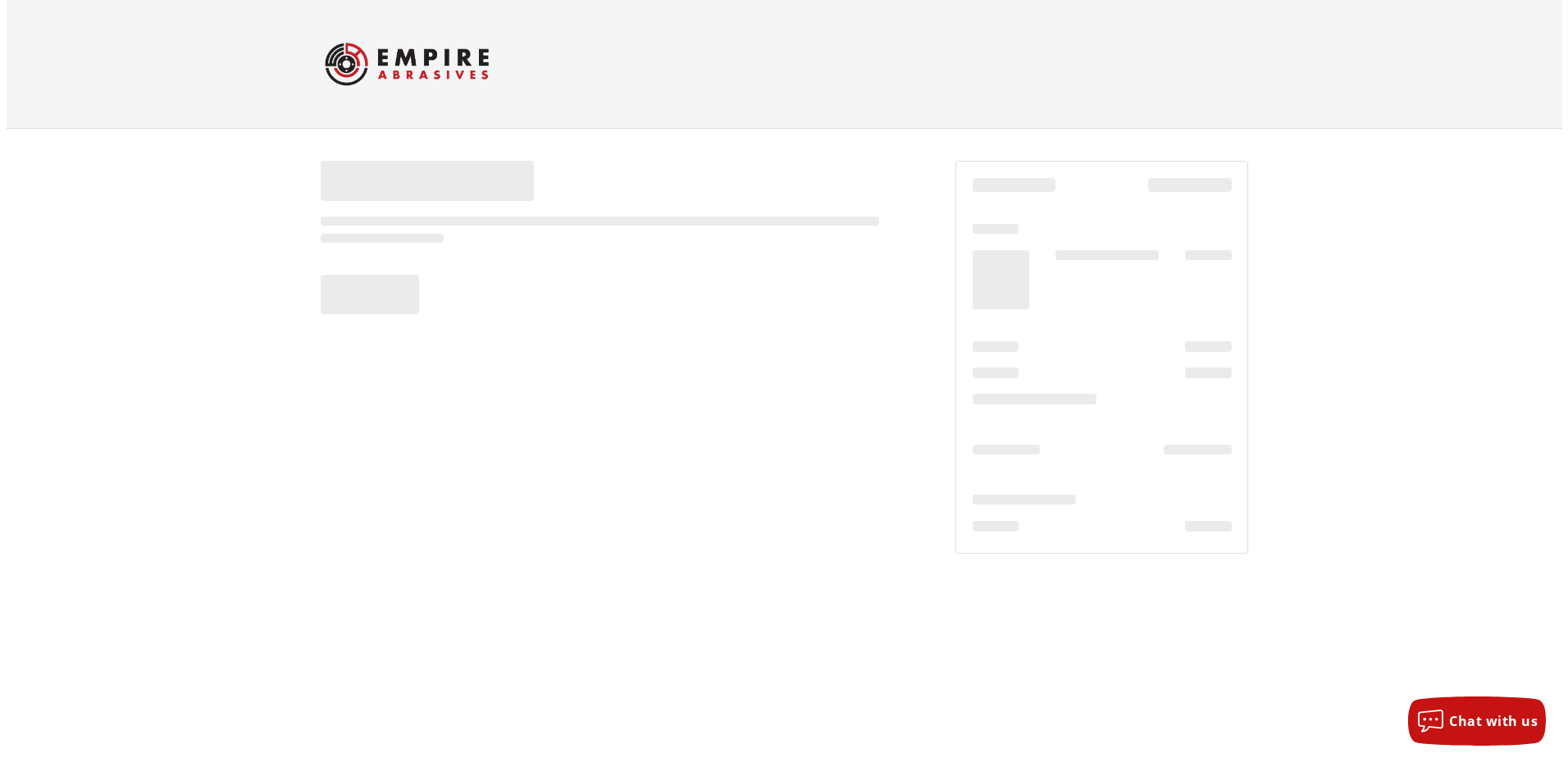
scroll to position [0, 0]
